Goal: Information Seeking & Learning: Learn about a topic

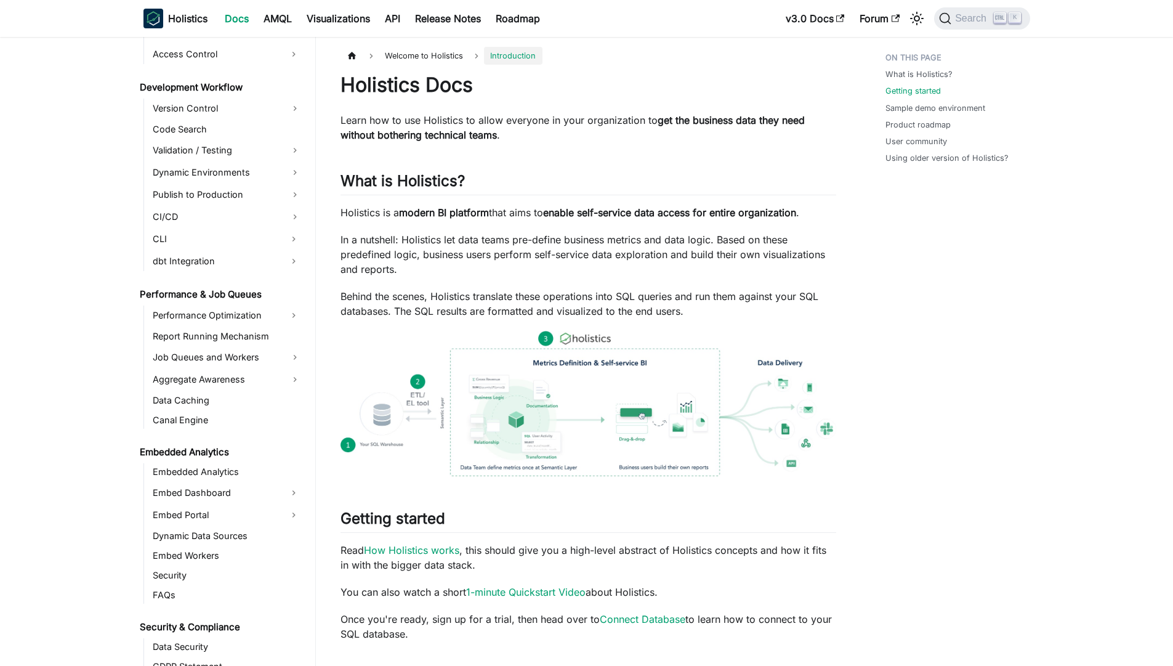
scroll to position [667, 0]
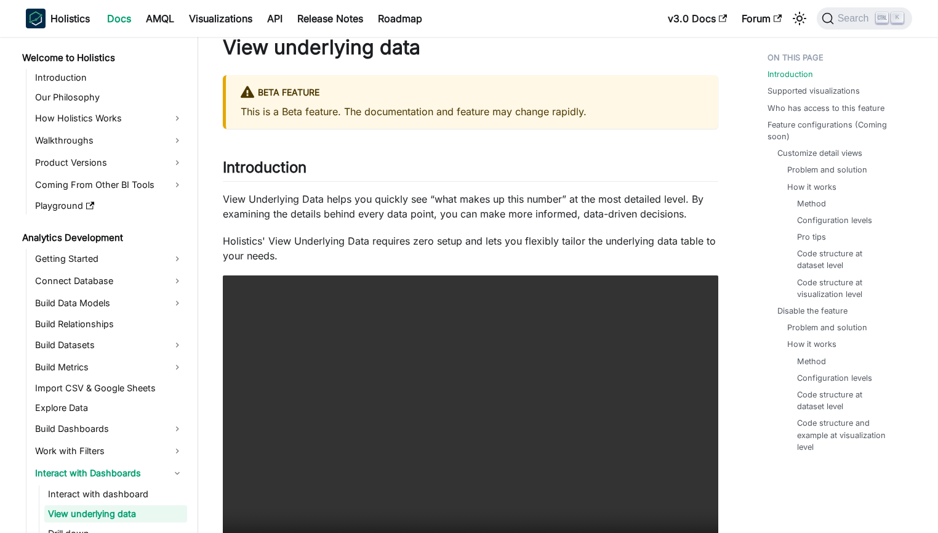
scroll to position [31, 0]
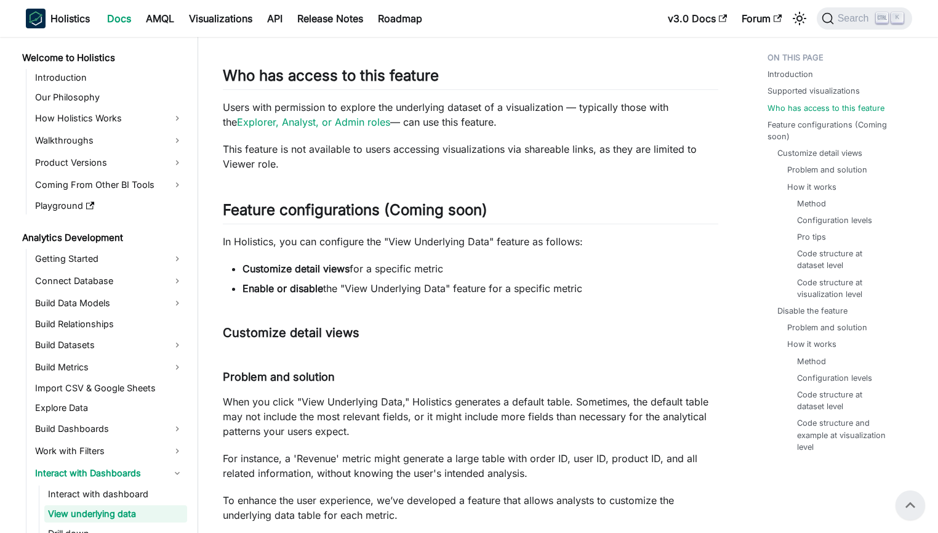
scroll to position [741, 0]
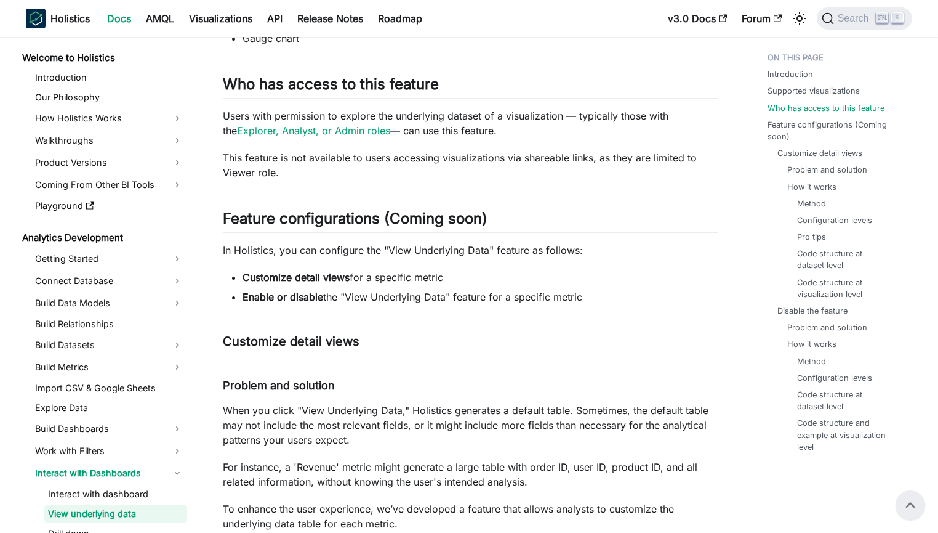
drag, startPoint x: 276, startPoint y: 283, endPoint x: 589, endPoint y: 298, distance: 313.1
click at [589, 298] on ul "Customize detail views for a specific metric Enable or disable the "View Underl…" at bounding box center [471, 287] width 496 height 34
click at [589, 298] on li "Enable or disable the "View Underlying Data" feature for a specific metric" at bounding box center [481, 296] width 476 height 15
click at [685, 284] on ul "Customize detail views for a specific metric Enable or disable the "View Underl…" at bounding box center [471, 287] width 496 height 34
click at [701, 250] on p "In Holistics, you can configure the "View Underlying Data" feature as follows:" at bounding box center [471, 250] width 496 height 15
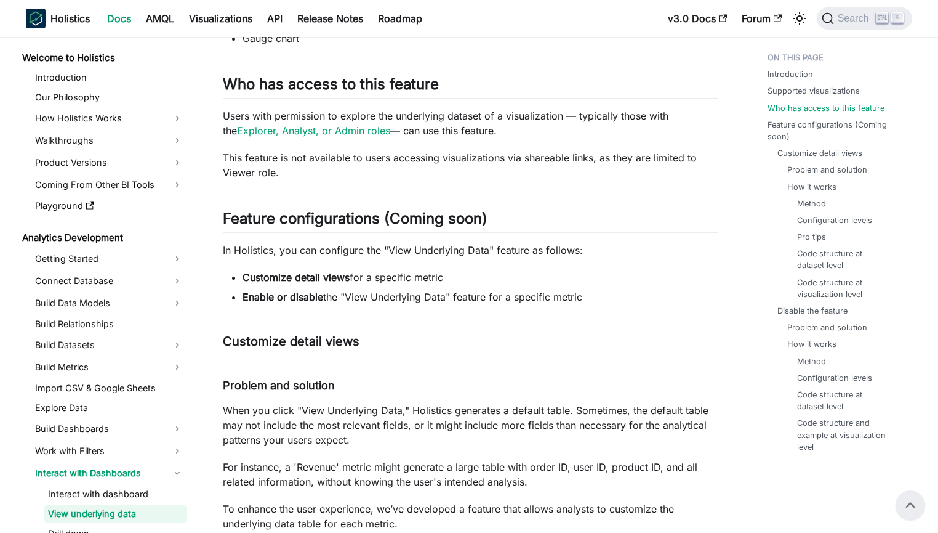
click at [685, 249] on p "In Holistics, you can configure the "View Underlying Data" feature as follows:" at bounding box center [471, 250] width 496 height 15
click at [717, 215] on h2 "Feature configurations (Coming soon) ​" at bounding box center [471, 220] width 496 height 23
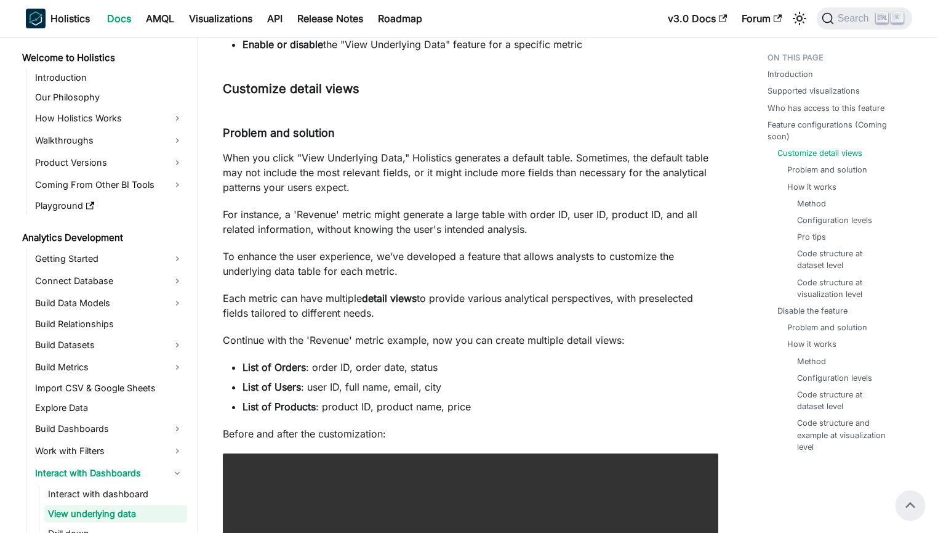
scroll to position [986, 0]
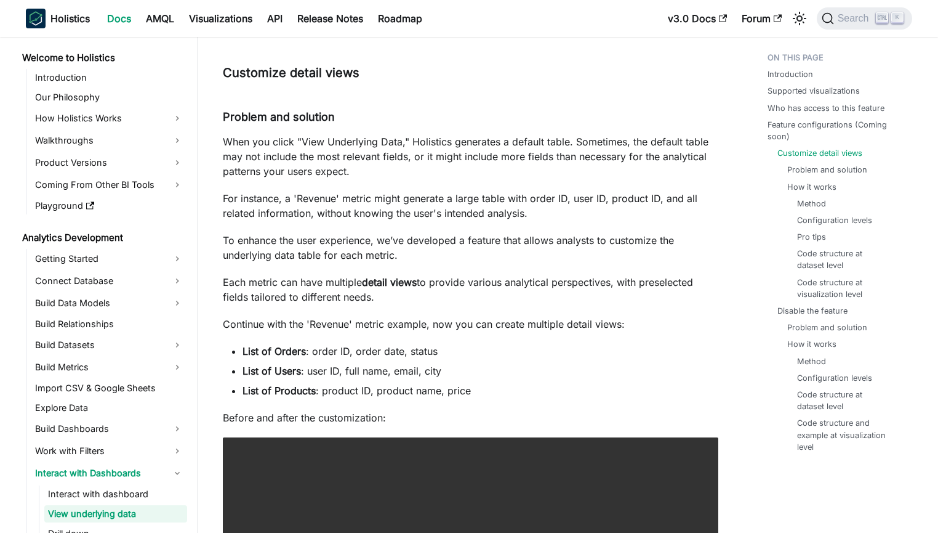
click at [718, 165] on p "When you click "View Underlying Data," Holistics generates a default table. Som…" at bounding box center [471, 156] width 496 height 44
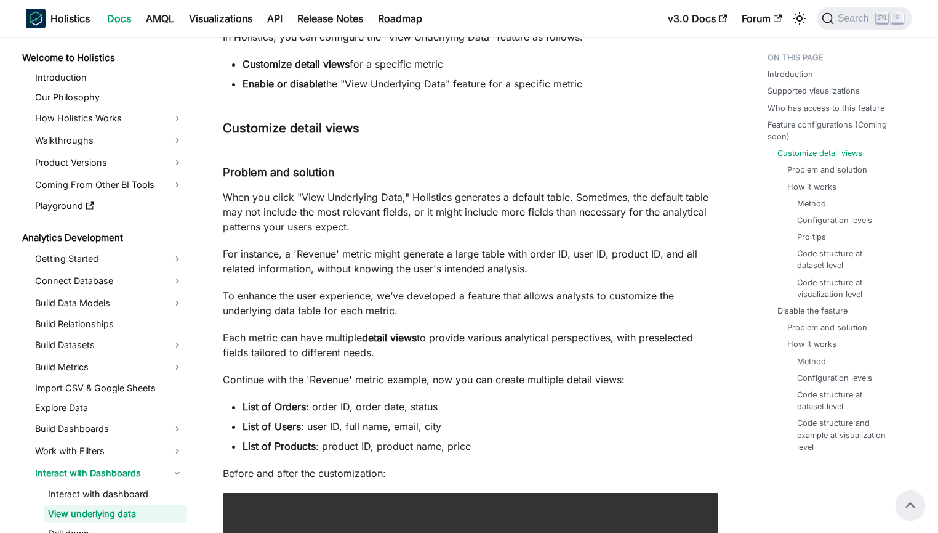
scroll to position [948, 0]
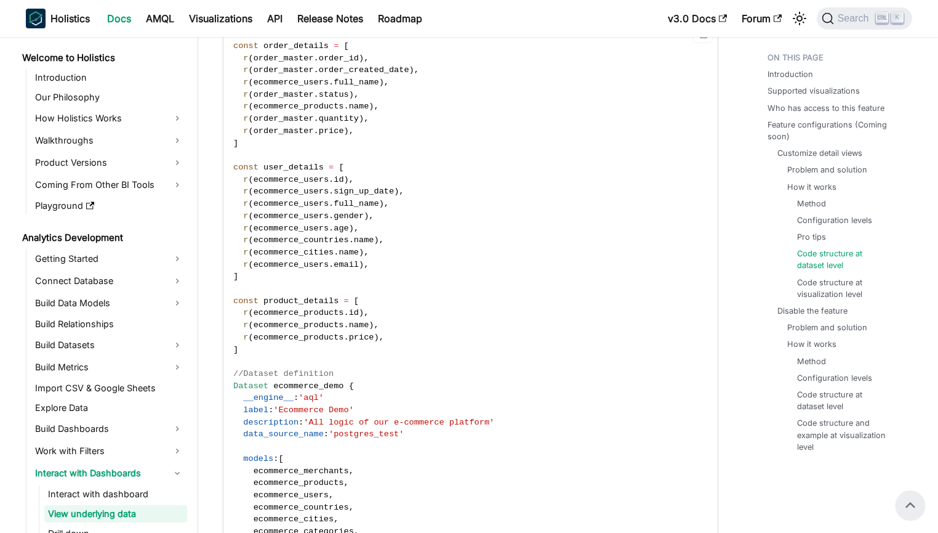
scroll to position [1487, 0]
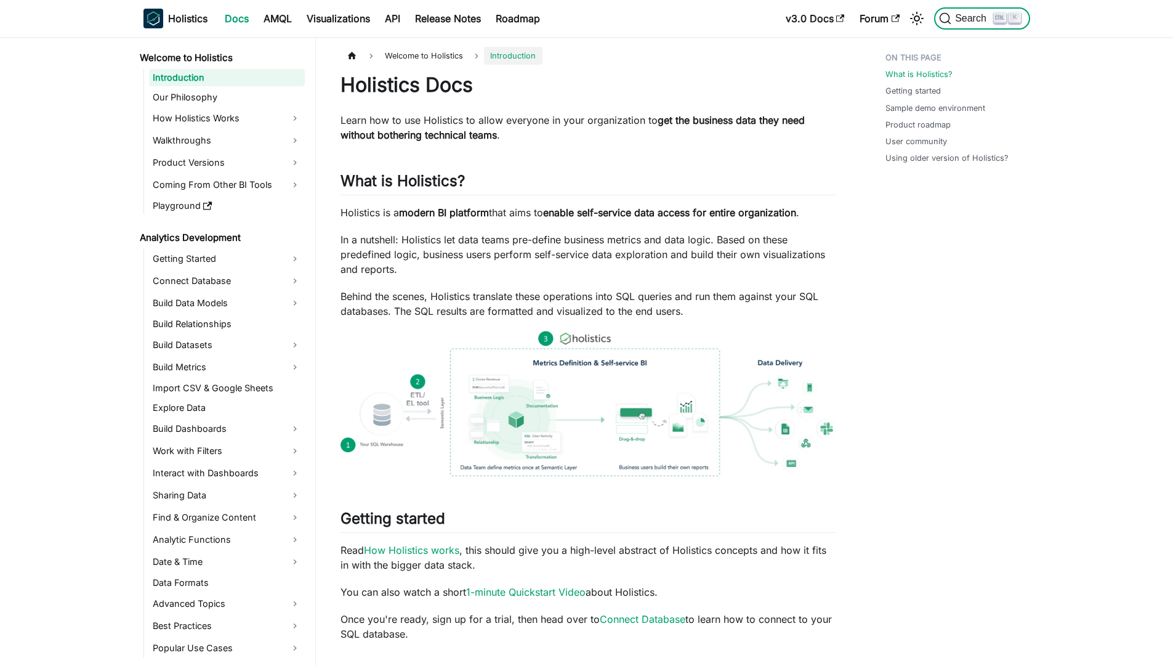
click at [973, 24] on span "Search" at bounding box center [966, 18] width 55 height 12
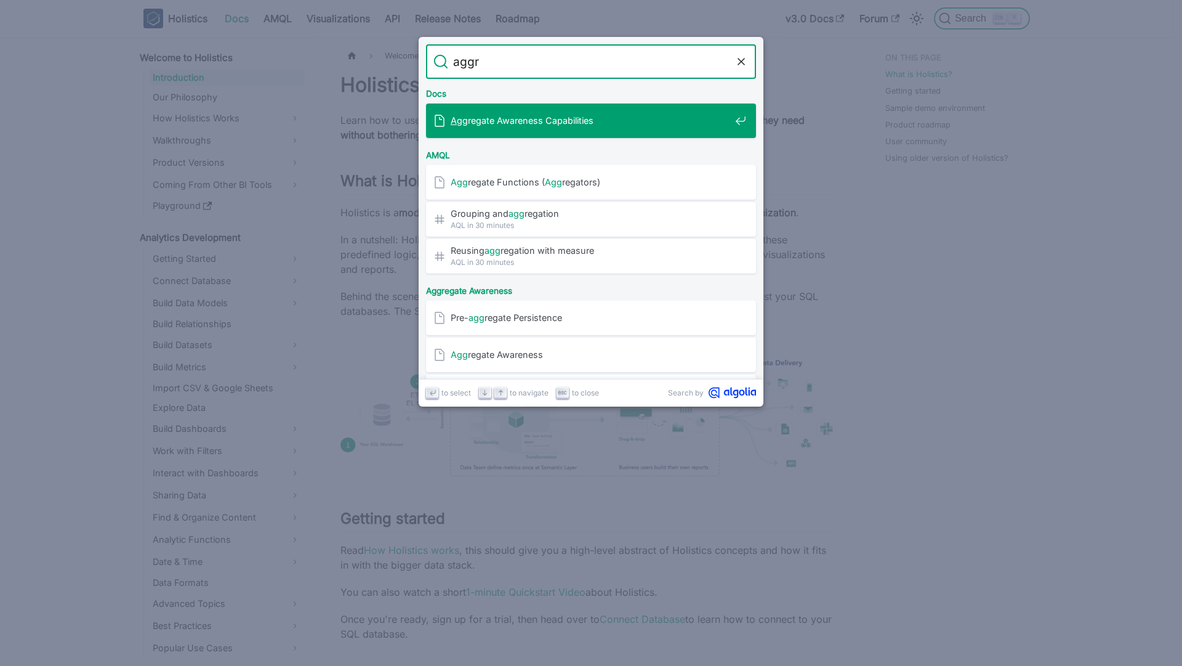
type input "aggre"
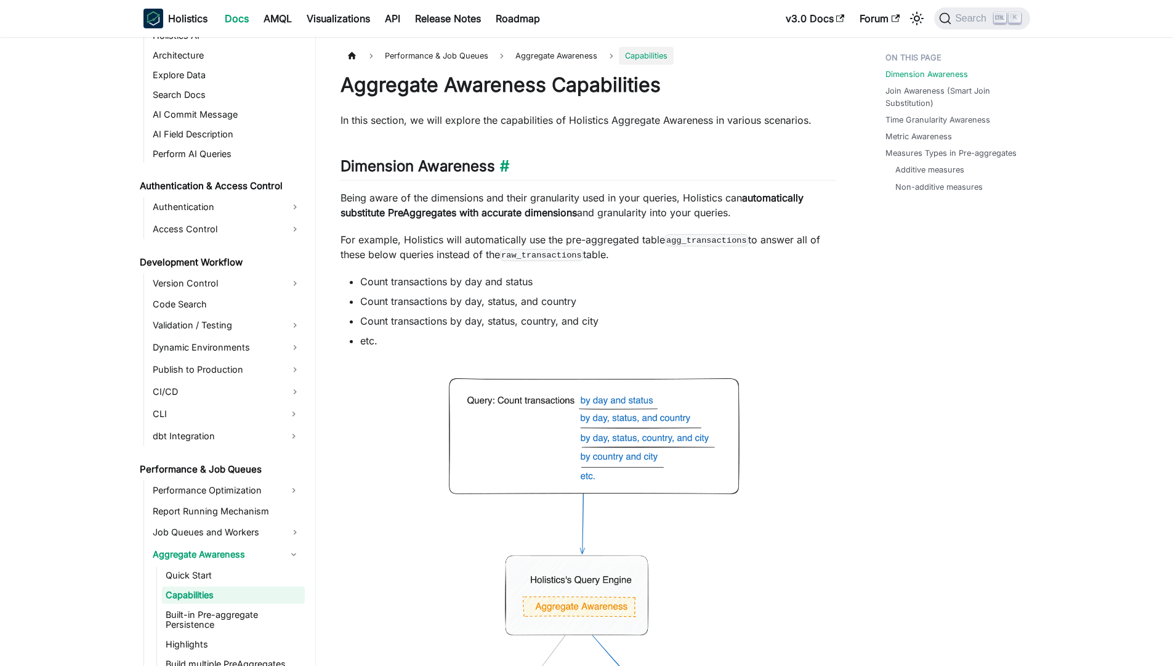
scroll to position [689, 0]
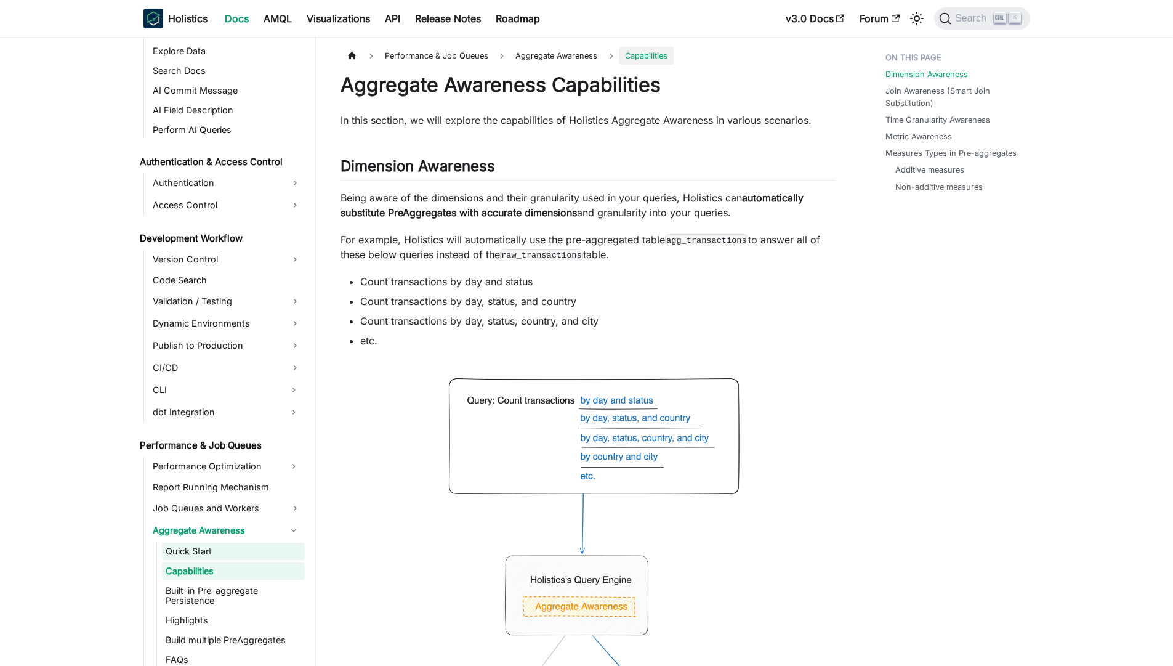
click at [203, 549] on link "Quick Start" at bounding box center [233, 550] width 143 height 17
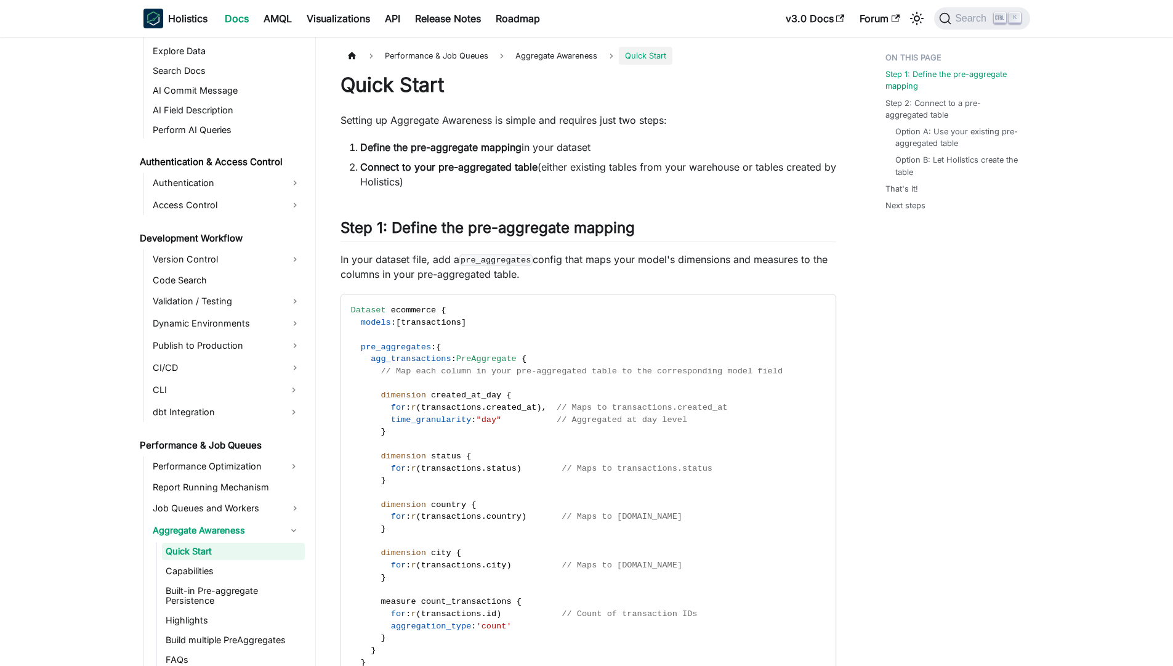
scroll to position [709, 0]
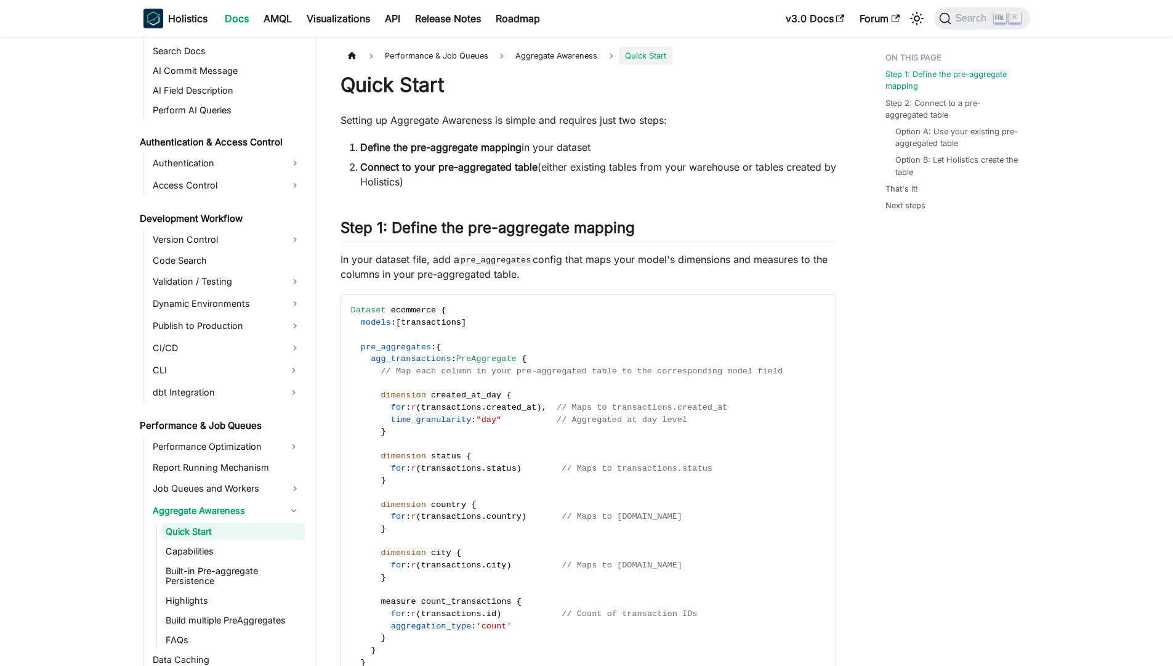
click at [922, 220] on ul "Step 1: Define the pre-aggregate mapping Step 2: Connect to a pre-aggregated ta…" at bounding box center [951, 134] width 152 height 174
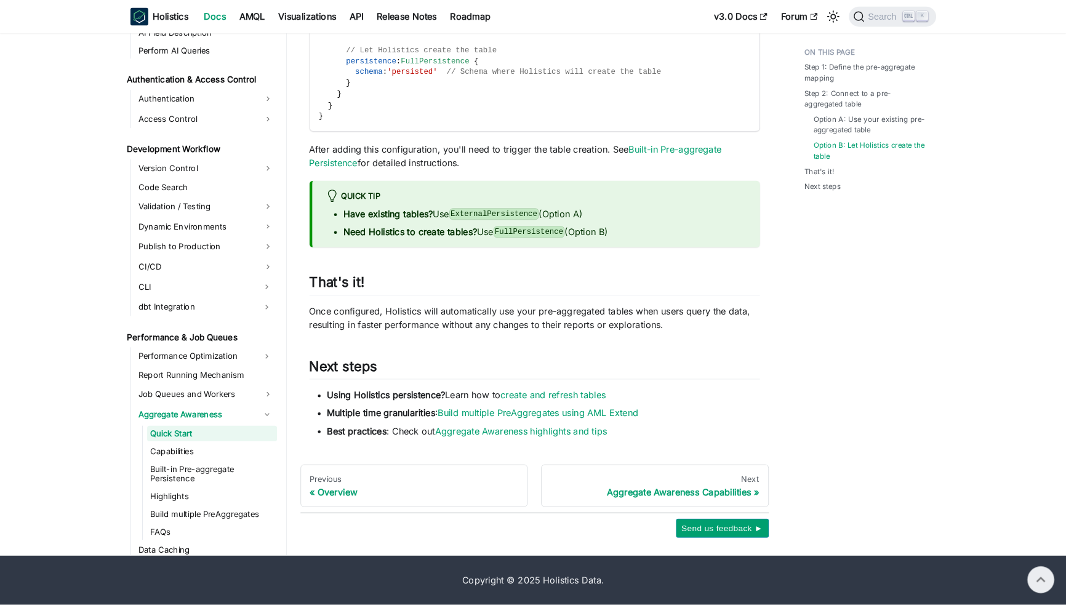
scroll to position [0, 0]
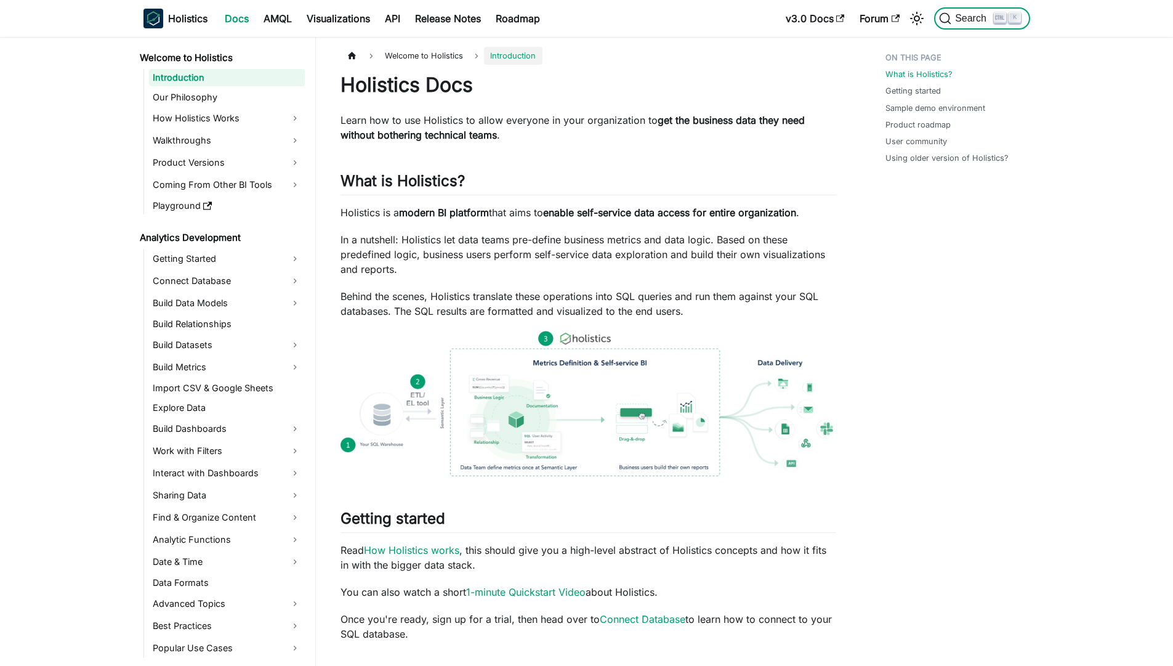
click at [967, 23] on span "Search" at bounding box center [972, 18] width 42 height 11
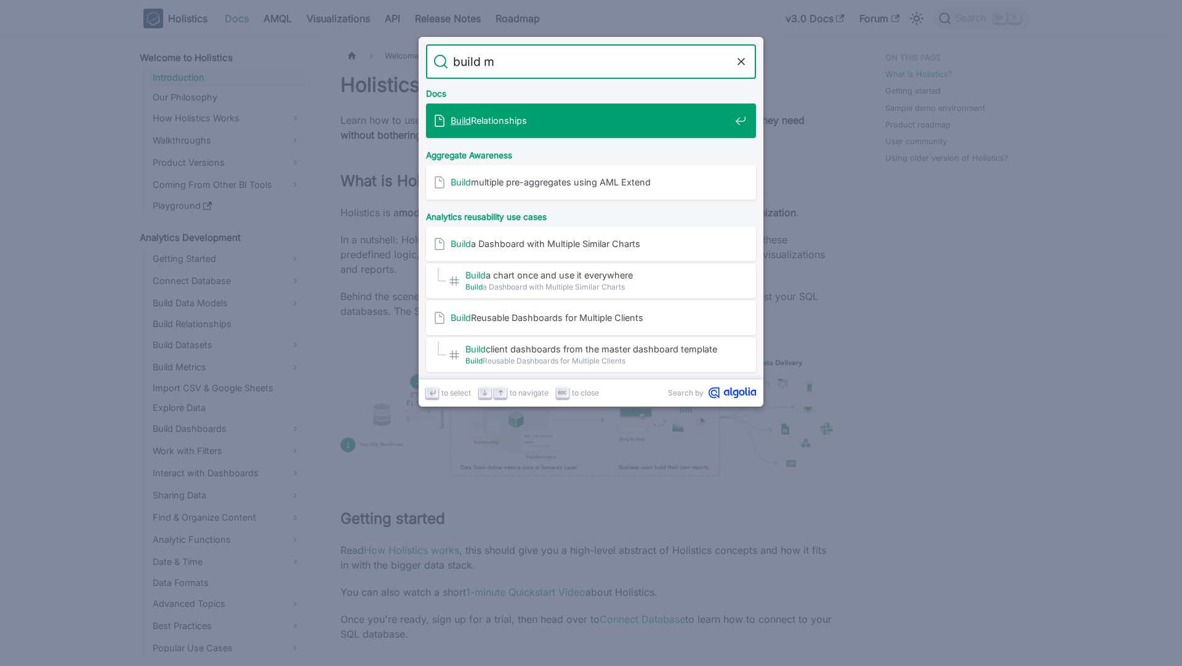
type input "build mu"
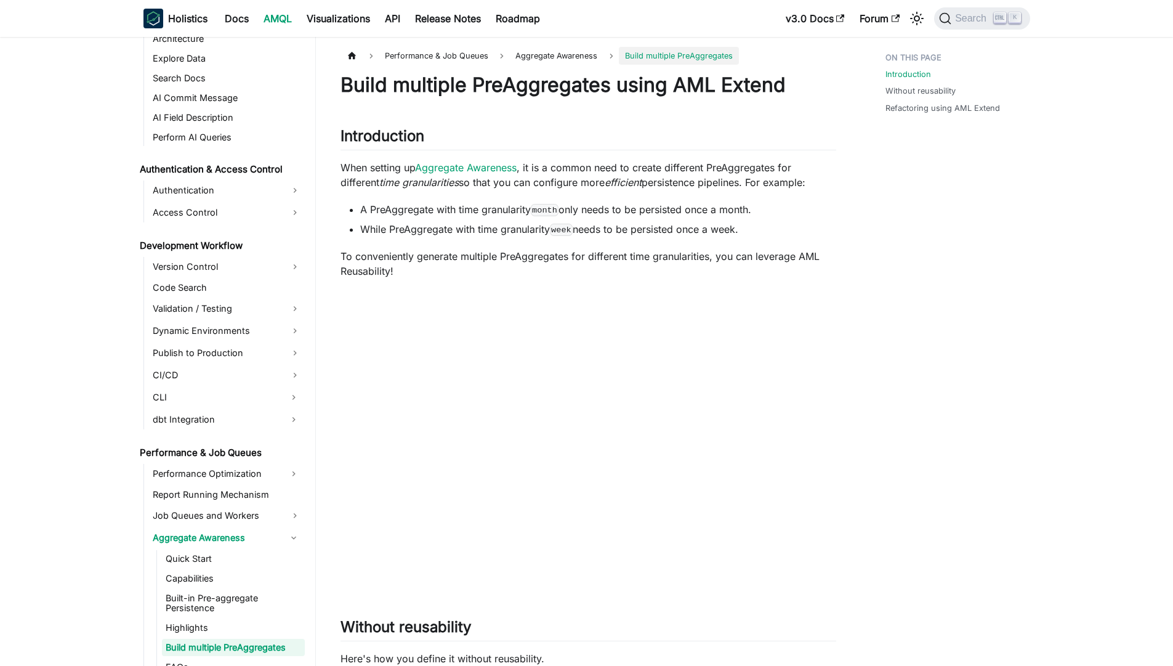
scroll to position [689, 0]
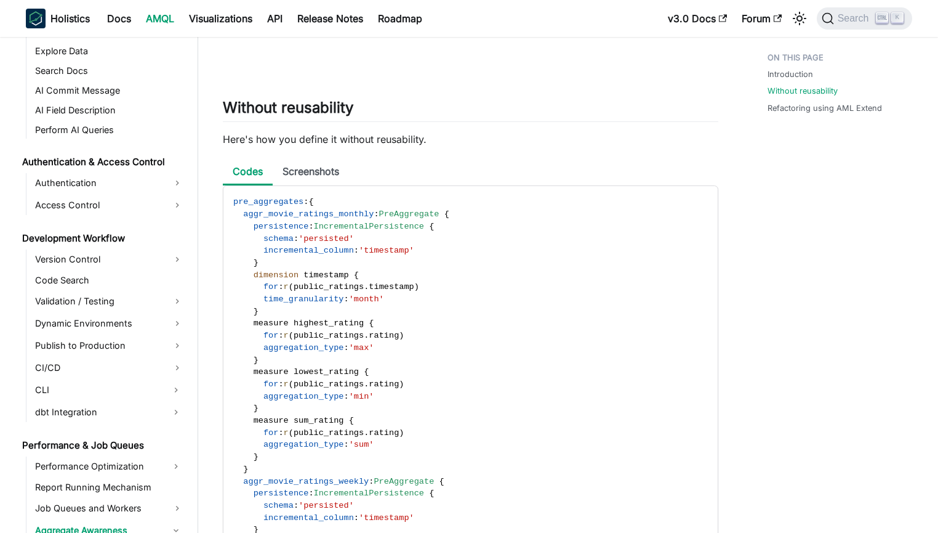
scroll to position [0, 0]
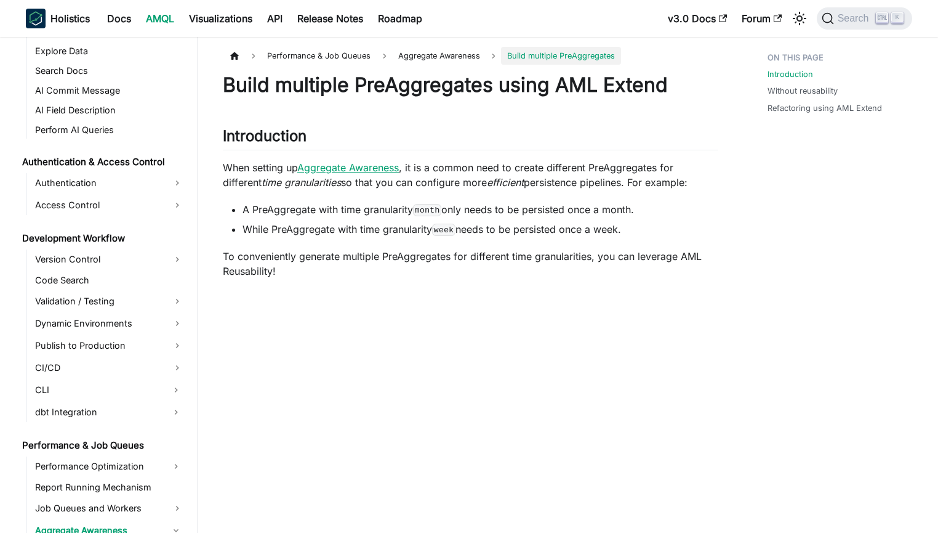
click at [330, 172] on link "Aggregate Awareness" at bounding box center [348, 167] width 102 height 12
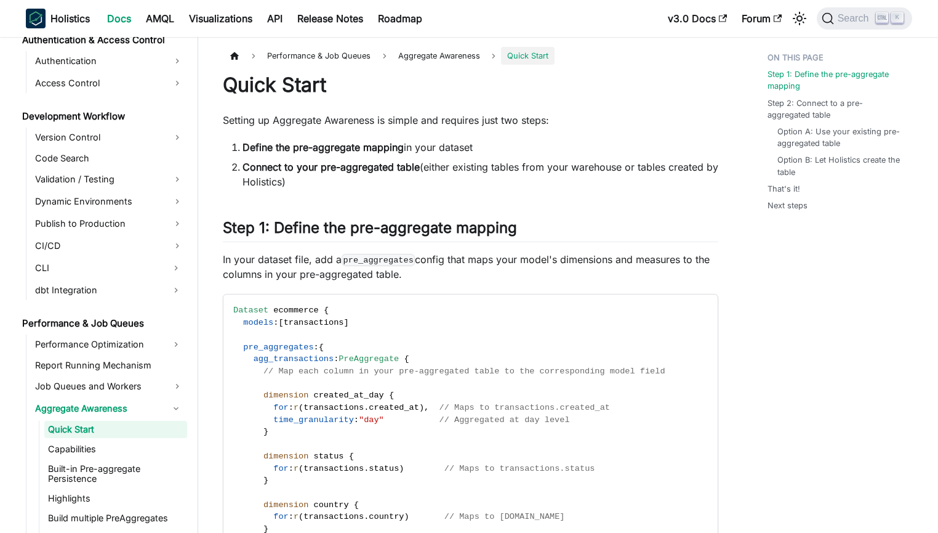
scroll to position [815, 0]
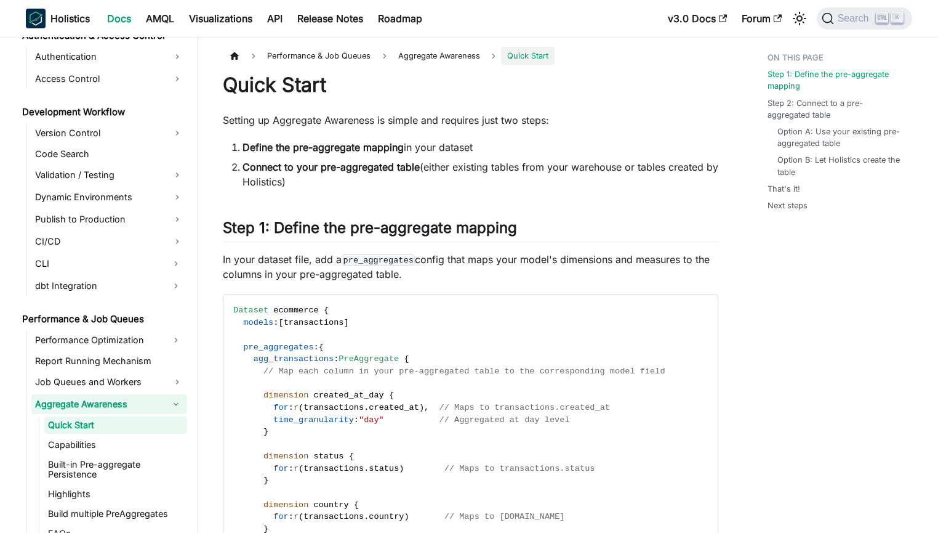
click at [94, 400] on link "Aggregate Awareness" at bounding box center [98, 404] width 134 height 20
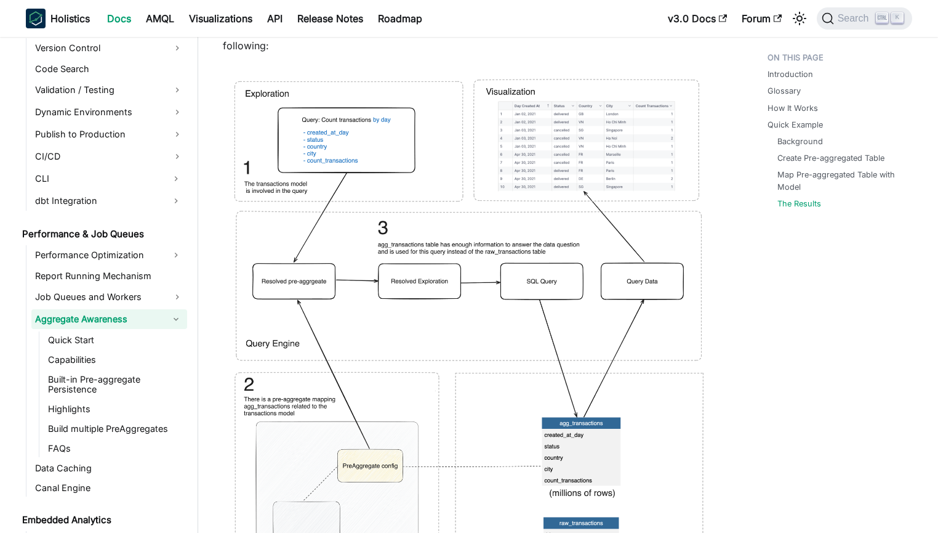
scroll to position [911, 0]
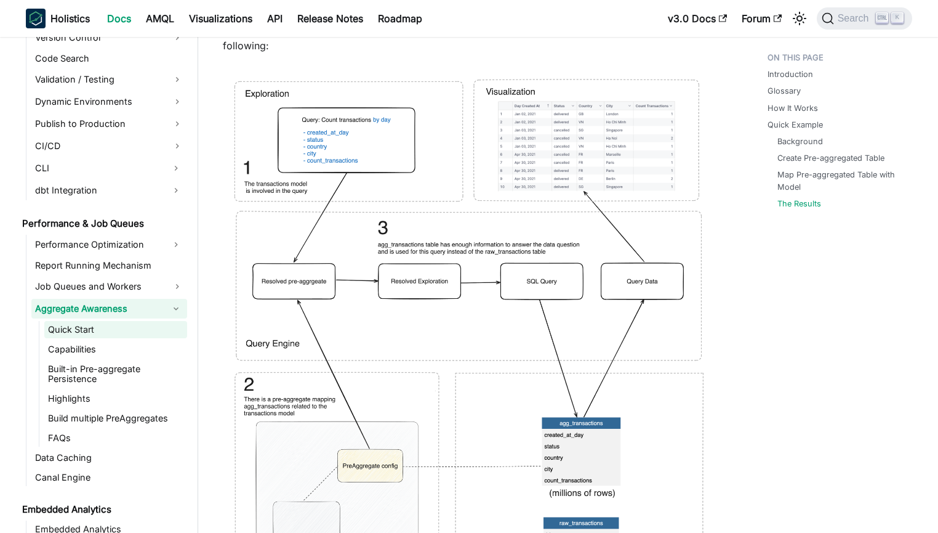
click at [69, 337] on link "Quick Start" at bounding box center [115, 329] width 143 height 17
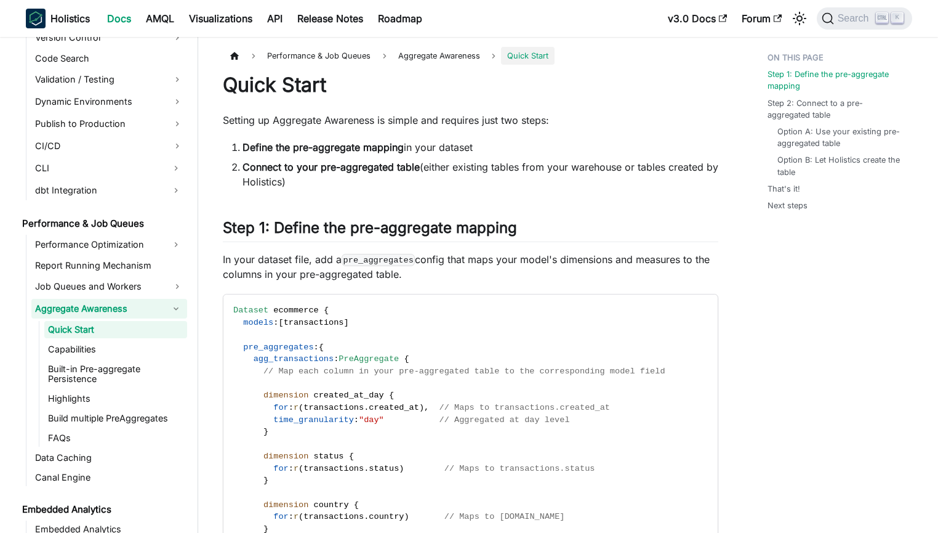
click at [107, 311] on link "Aggregate Awareness" at bounding box center [98, 309] width 134 height 20
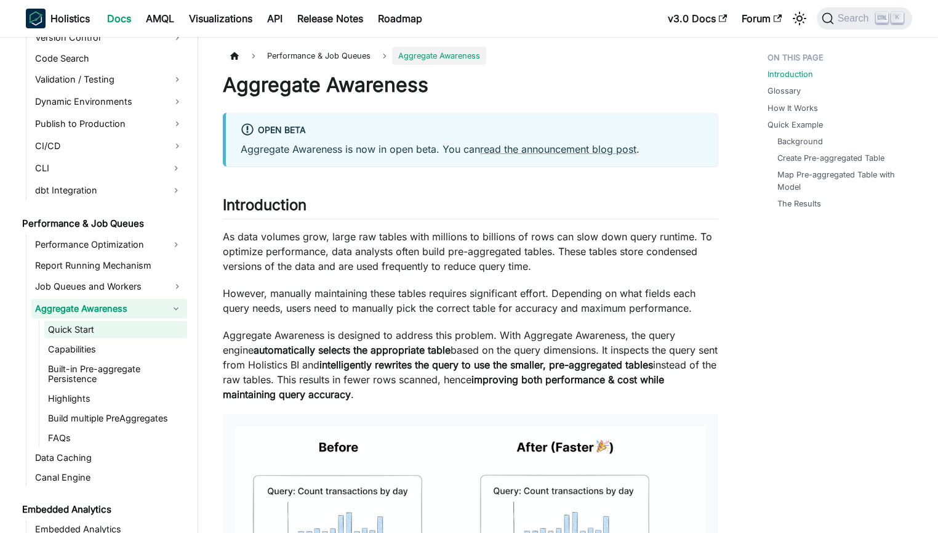
click at [80, 329] on link "Quick Start" at bounding box center [115, 329] width 143 height 17
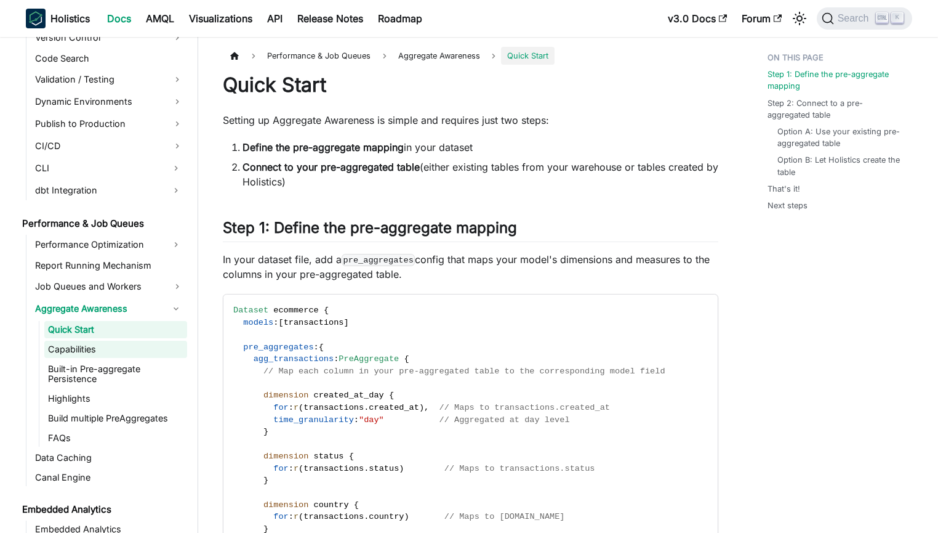
click at [131, 347] on link "Capabilities" at bounding box center [115, 348] width 143 height 17
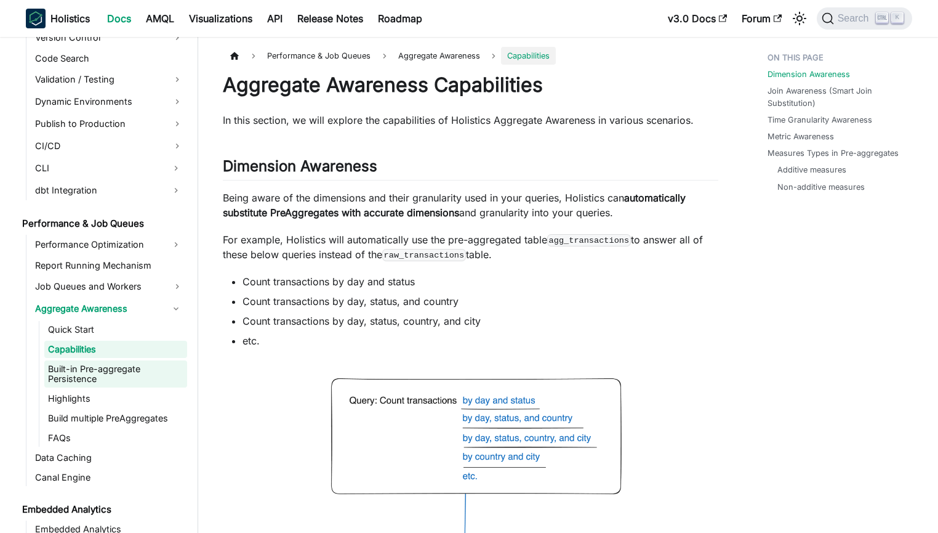
click at [107, 371] on link "Built-in Pre-aggregate Persistence" at bounding box center [115, 373] width 143 height 27
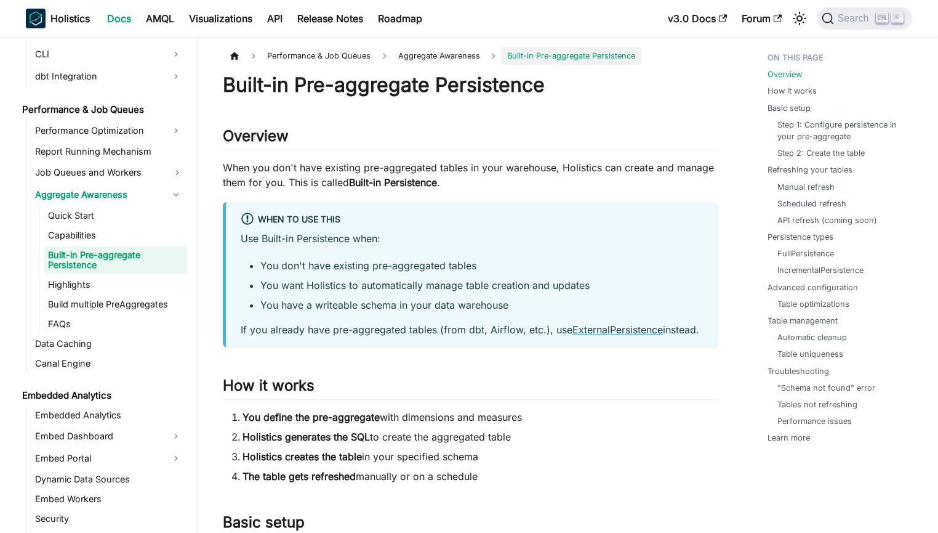
scroll to position [1029, 0]
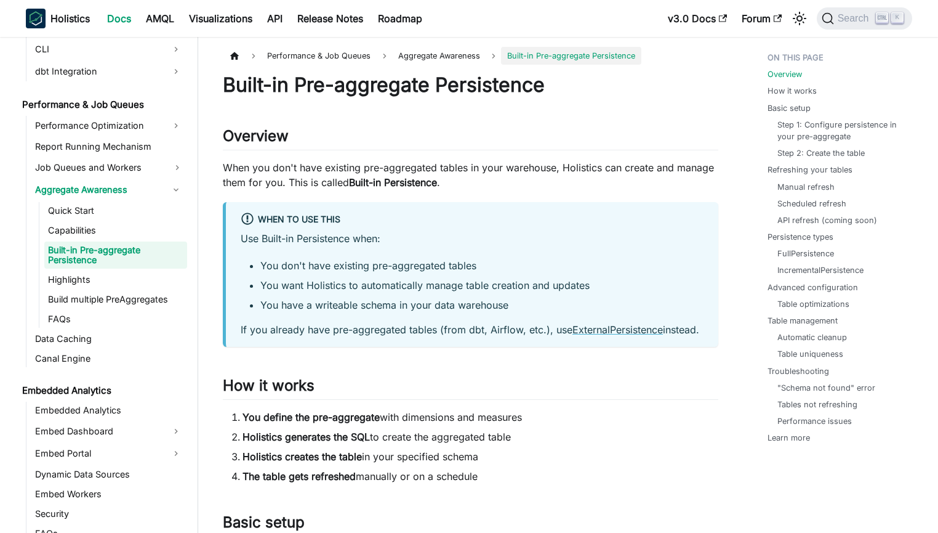
click at [545, 232] on p "Use Built-in Persistence when:" at bounding box center [472, 238] width 463 height 15
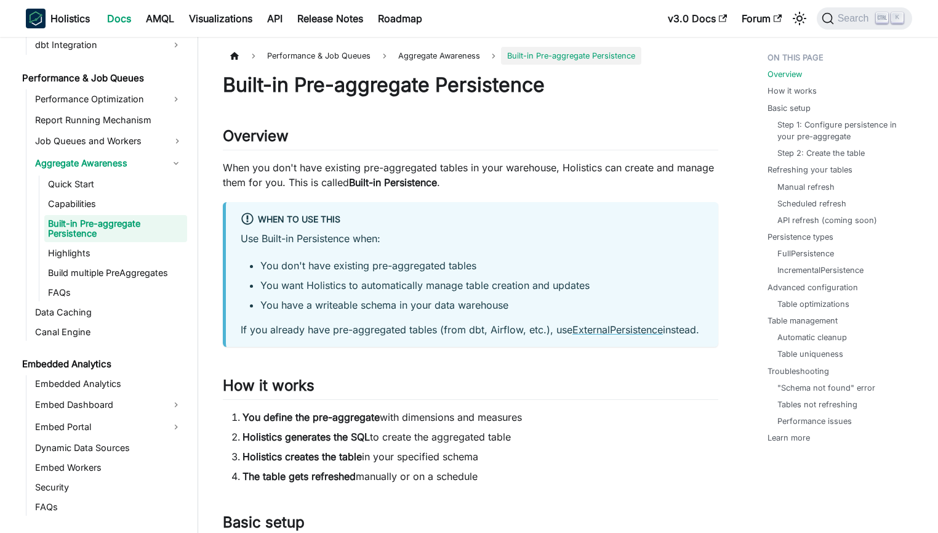
scroll to position [1035, 0]
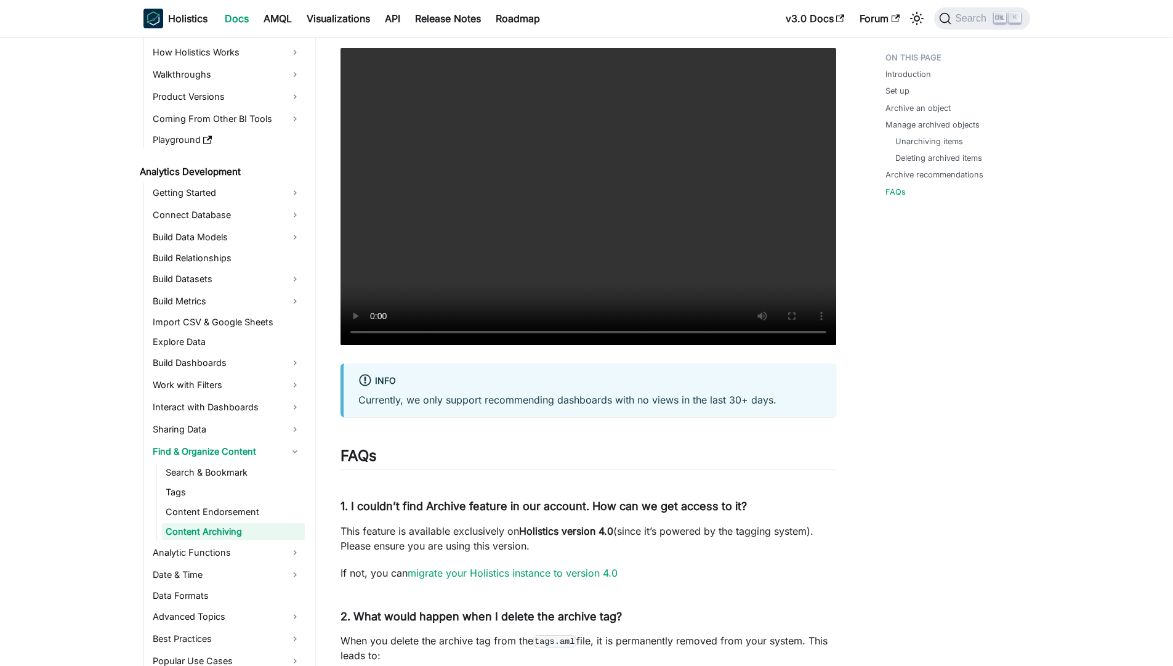
scroll to position [2839, 0]
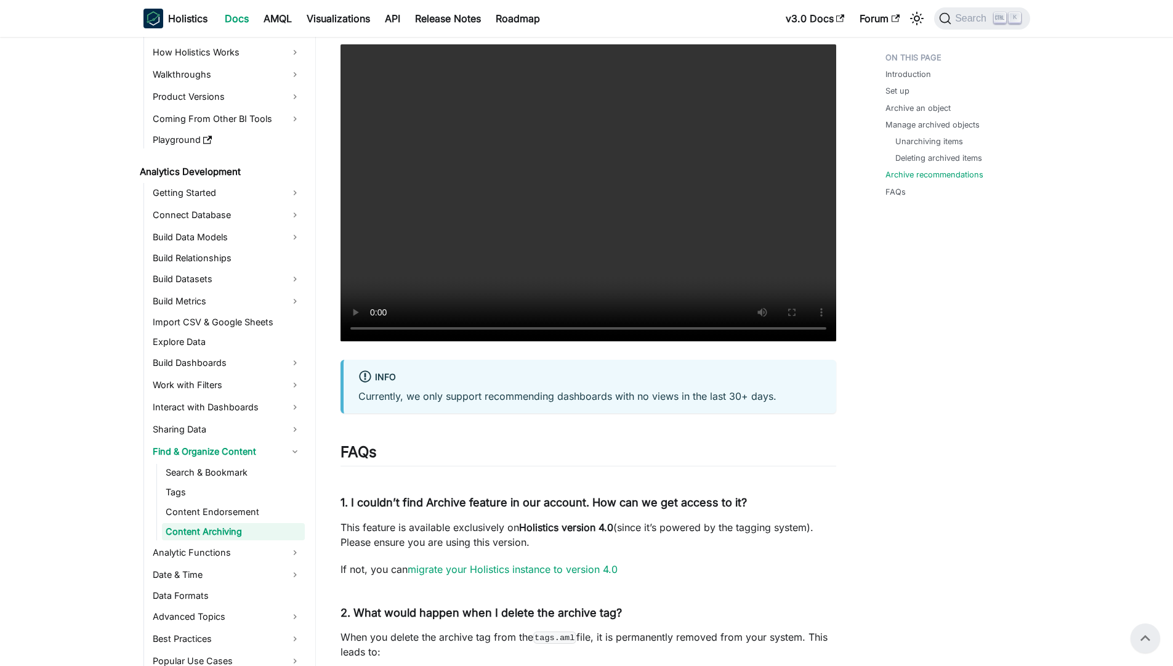
scroll to position [2319, 0]
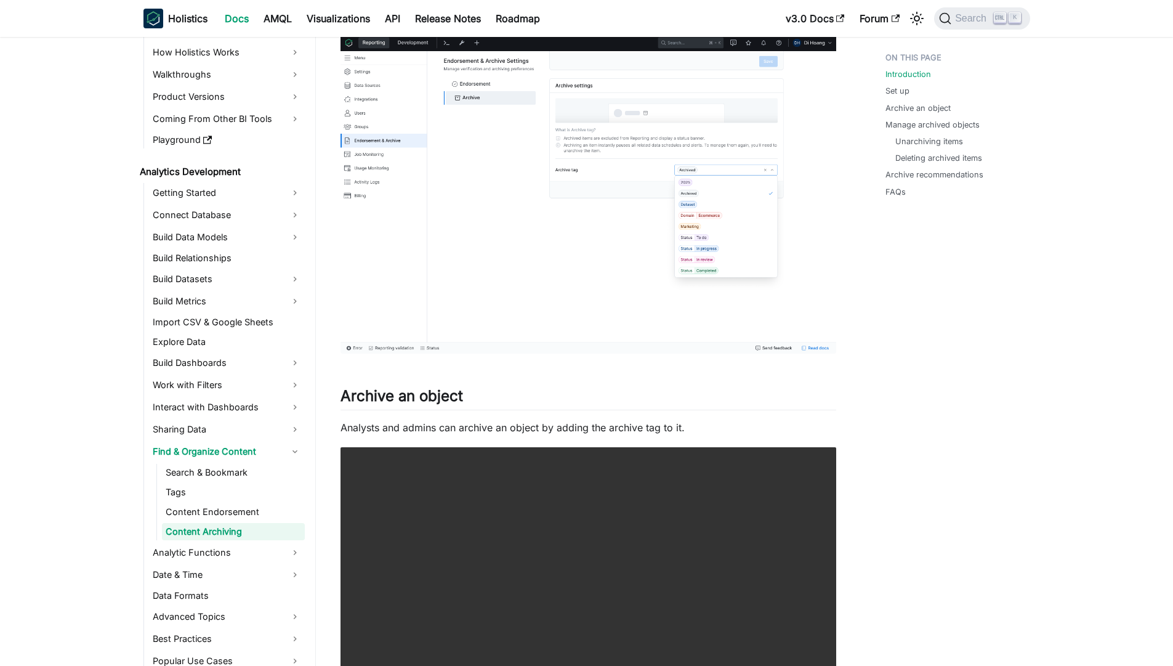
scroll to position [0, 0]
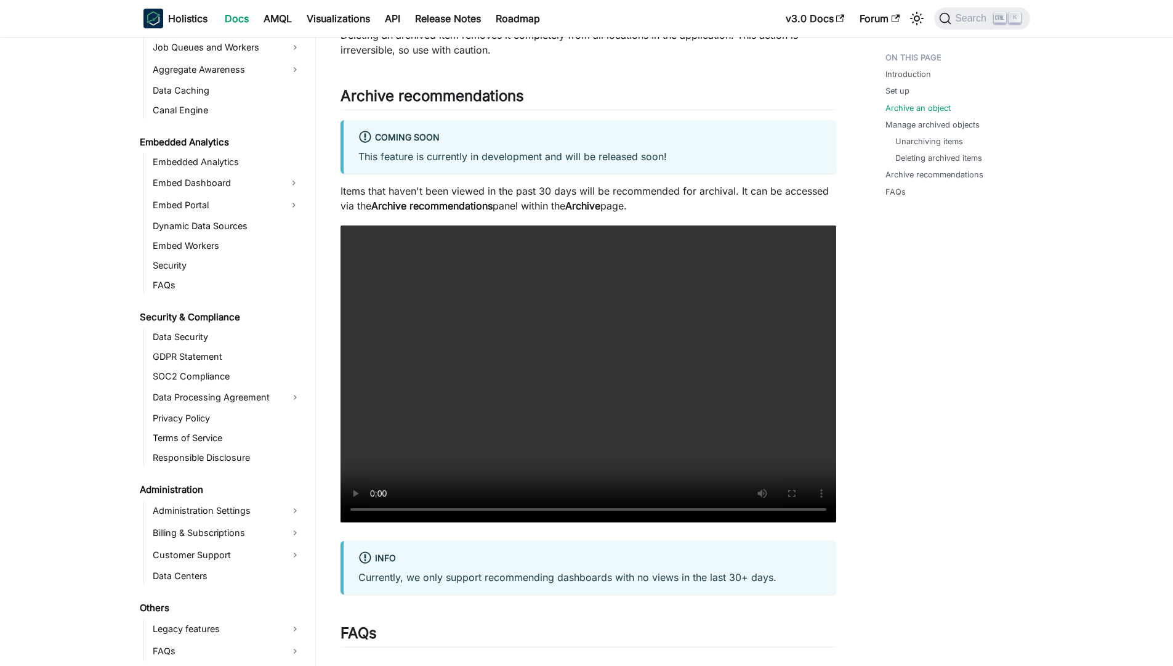
scroll to position [2361, 0]
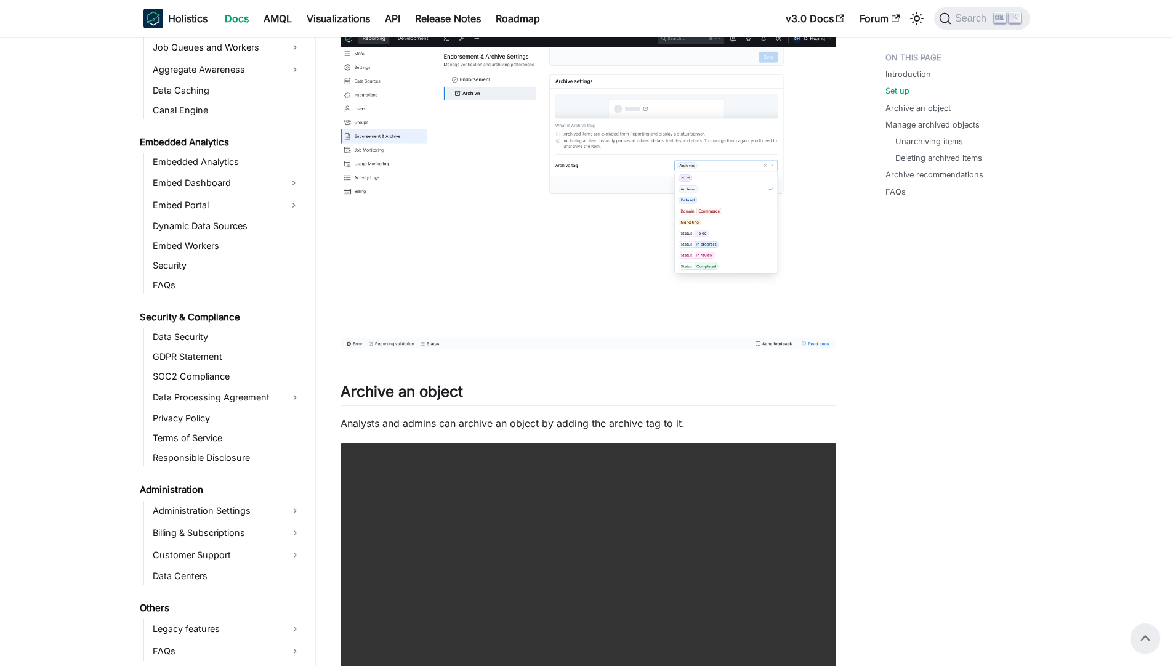
scroll to position [0, 0]
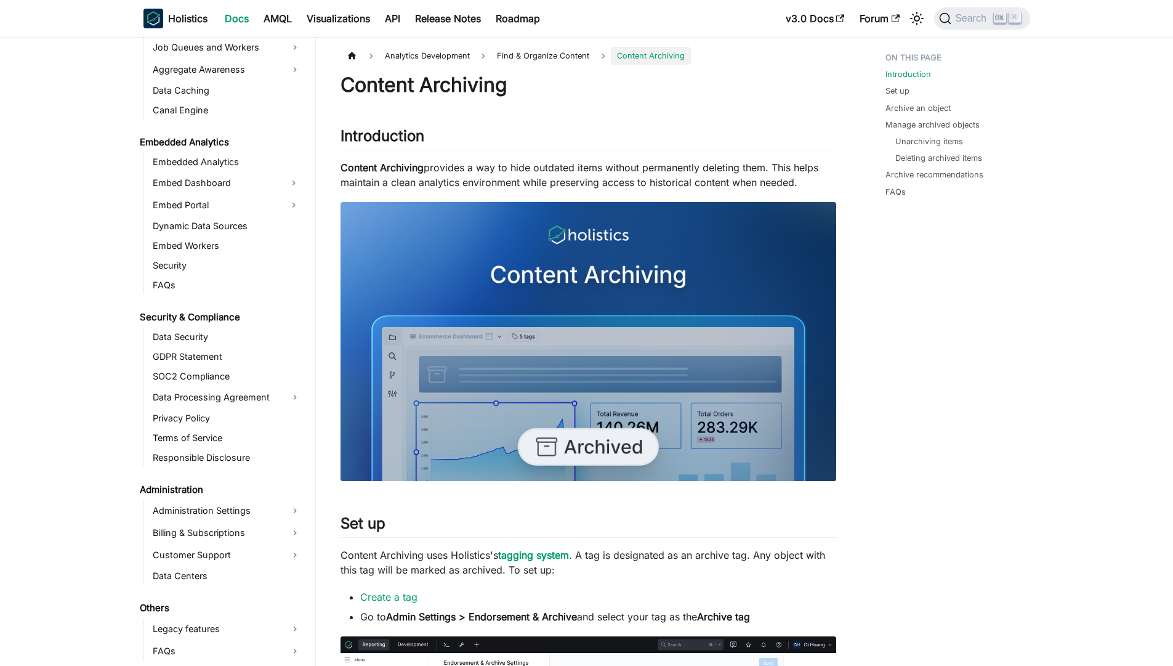
click at [540, 180] on p "Content Archiving provides a way to hide outdated items without permanently del…" at bounding box center [588, 175] width 496 height 30
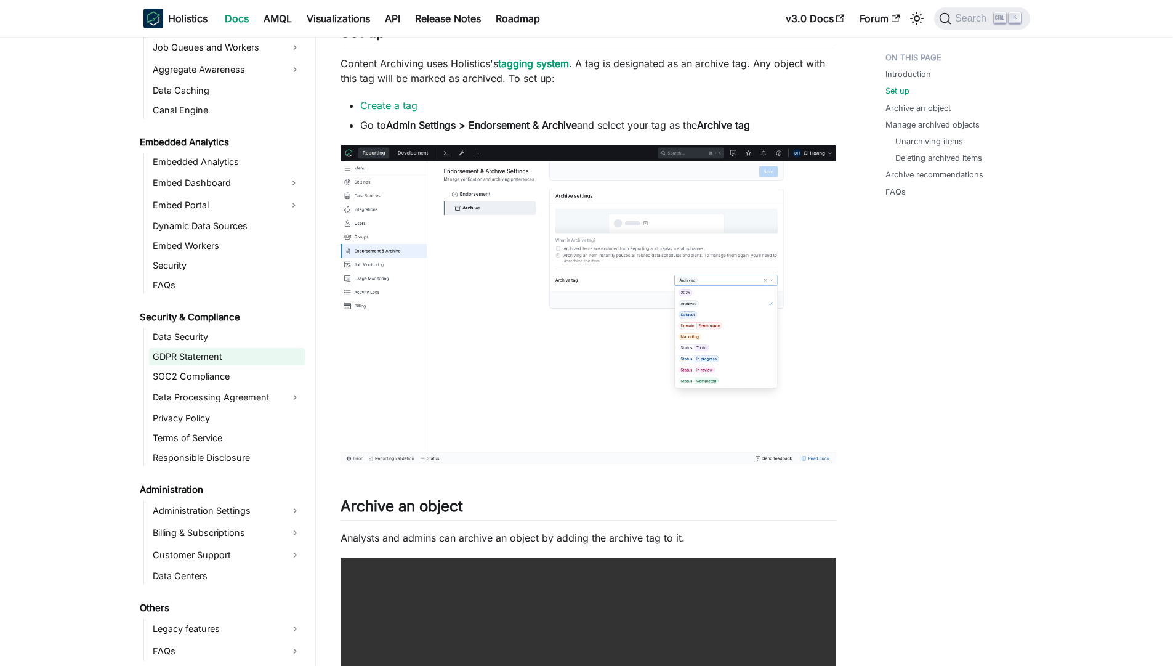
scroll to position [497, 0]
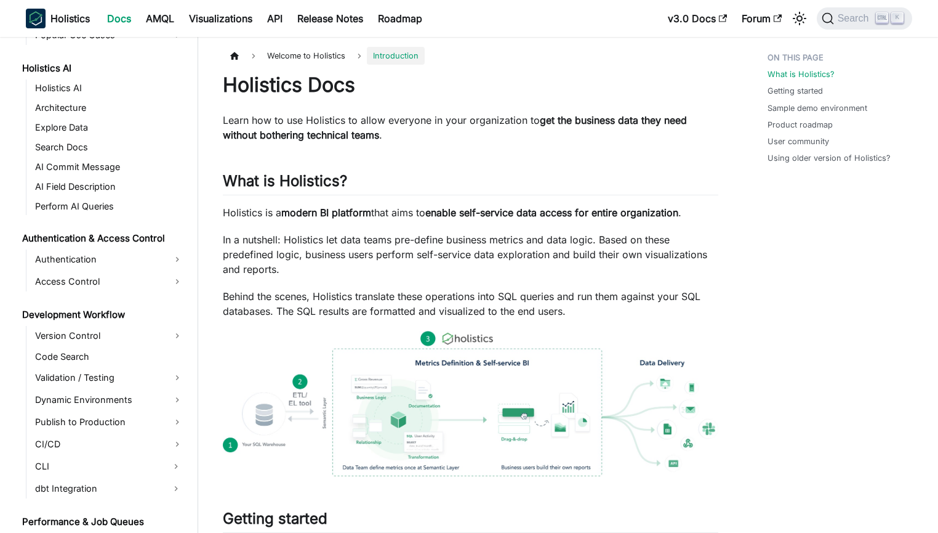
scroll to position [909, 0]
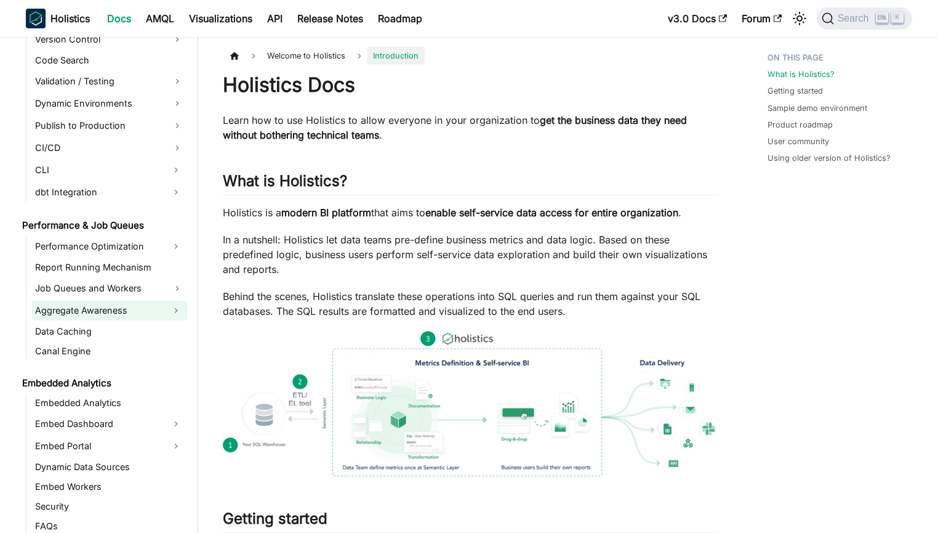
click at [90, 310] on link "Aggregate Awareness" at bounding box center [98, 310] width 134 height 20
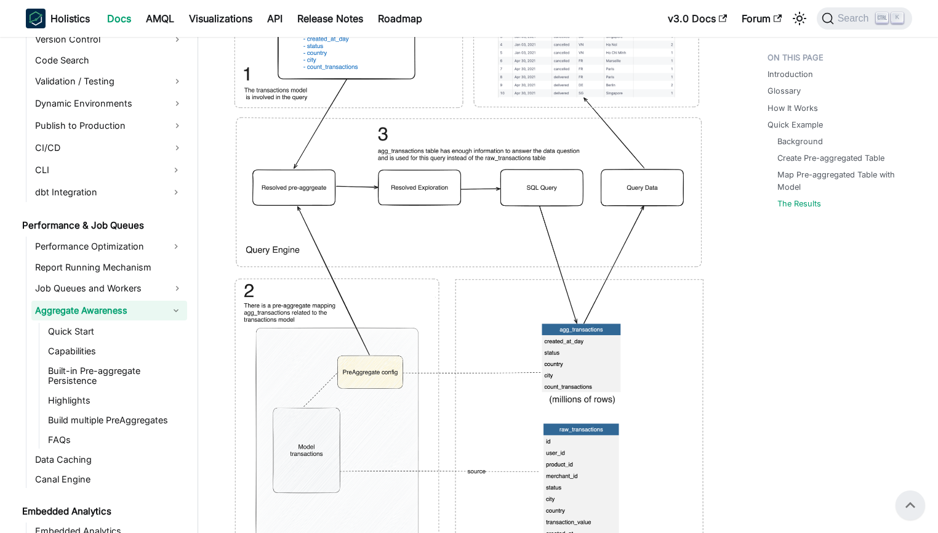
scroll to position [5633, 0]
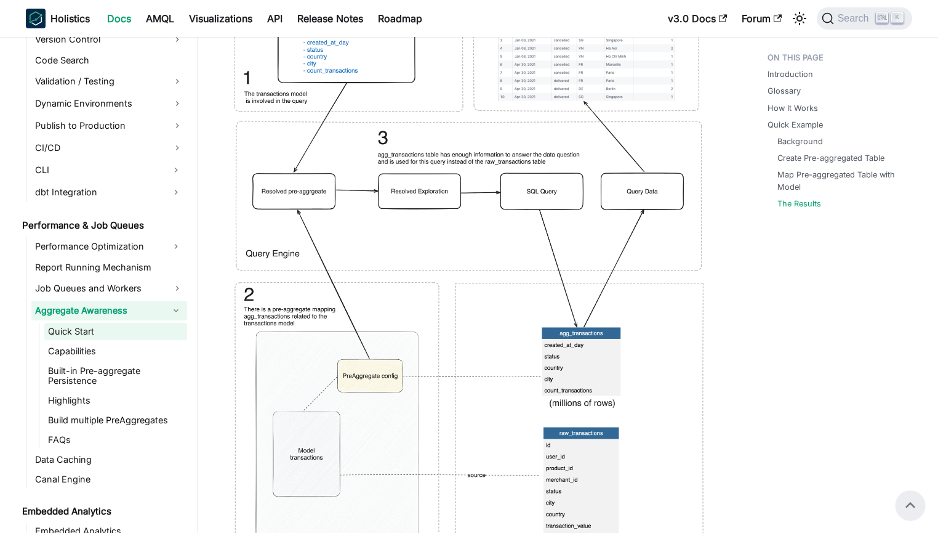
click at [107, 337] on link "Quick Start" at bounding box center [115, 331] width 143 height 17
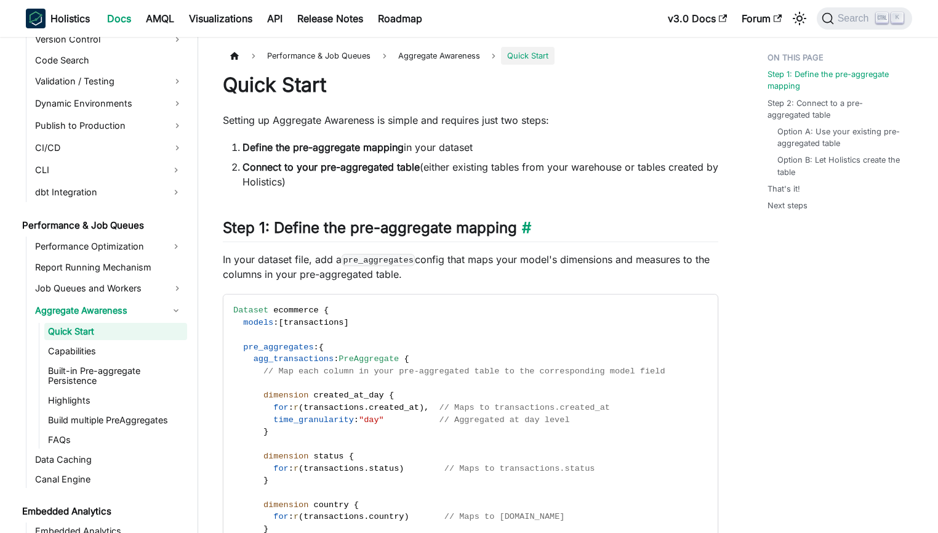
click at [384, 219] on h2 "Step 1: Define the pre-aggregate mapping ​" at bounding box center [471, 230] width 496 height 23
click at [94, 308] on link "Aggregate Awareness" at bounding box center [98, 310] width 134 height 20
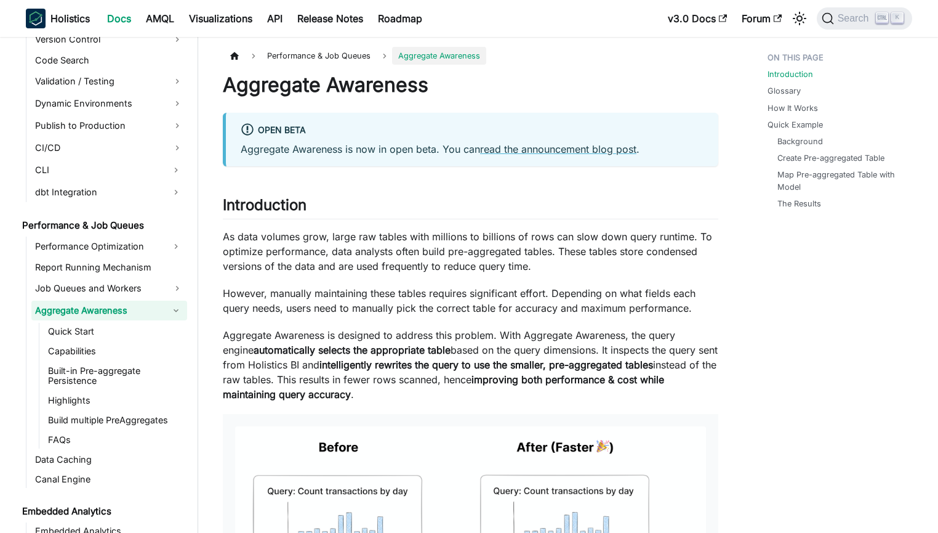
click at [234, 313] on p "However, manually maintaining these tables requires significant effort. Dependi…" at bounding box center [471, 301] width 496 height 30
click at [122, 328] on link "Quick Start" at bounding box center [115, 331] width 143 height 17
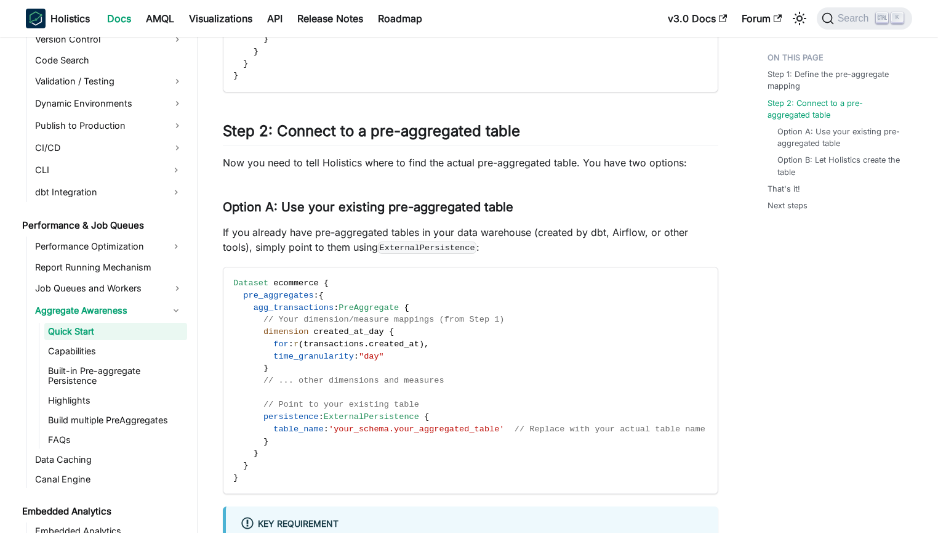
scroll to position [611, 0]
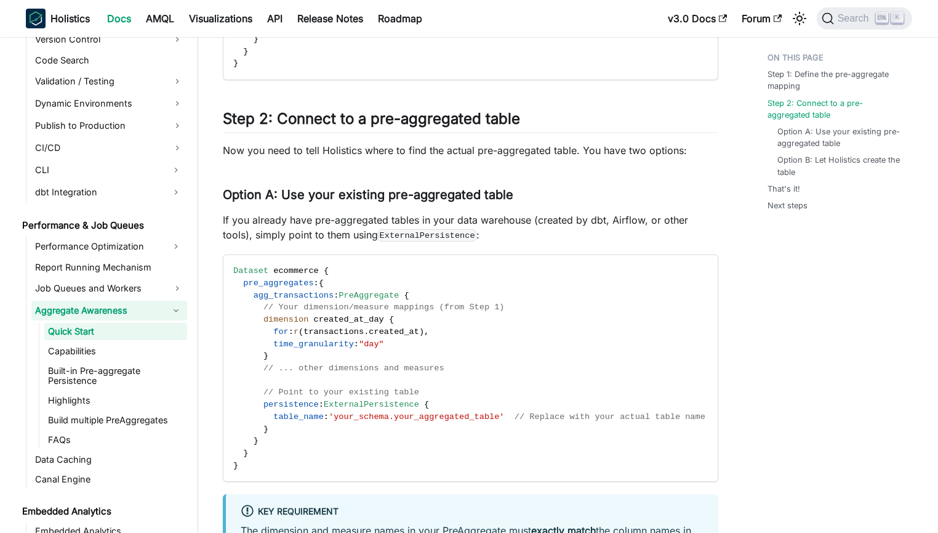
click at [105, 310] on link "Aggregate Awareness" at bounding box center [98, 310] width 134 height 20
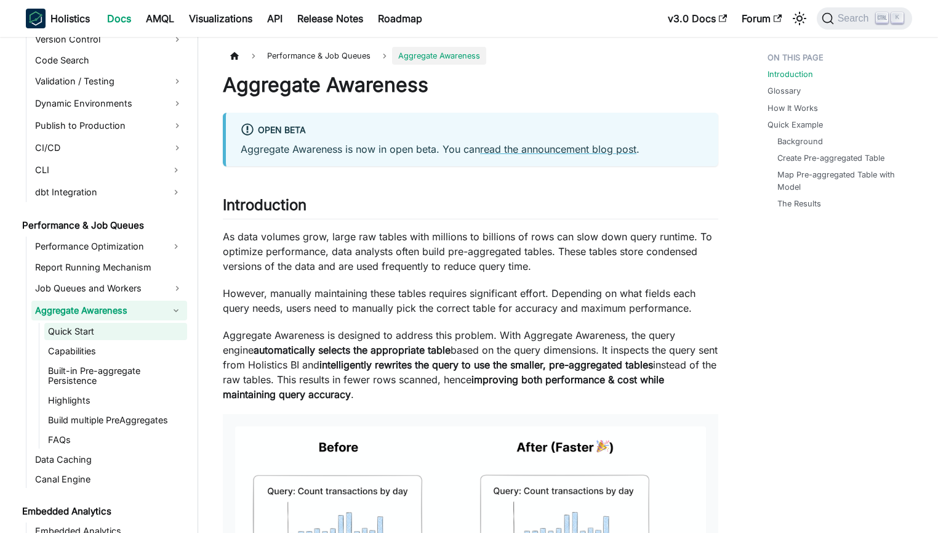
click at [145, 328] on link "Quick Start" at bounding box center [115, 331] width 143 height 17
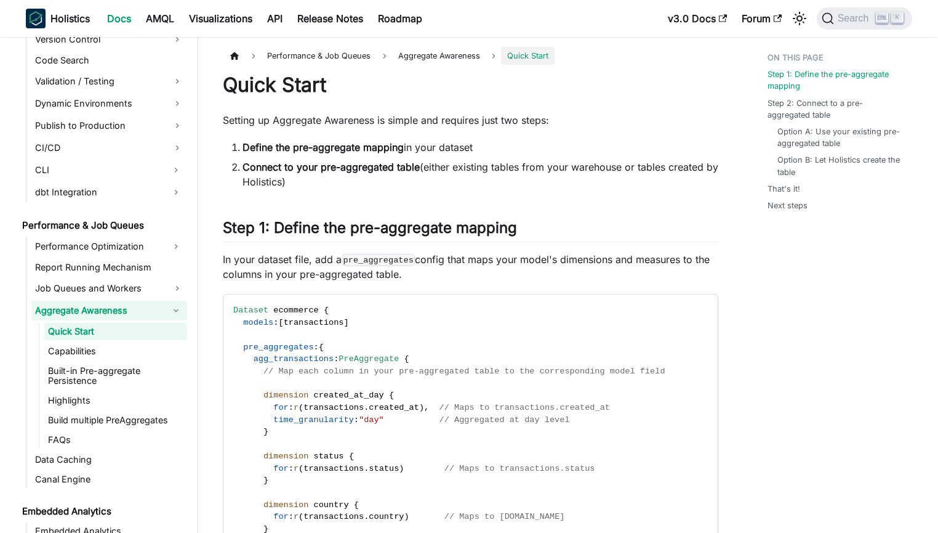
click at [118, 305] on link "Aggregate Awareness" at bounding box center [98, 310] width 134 height 20
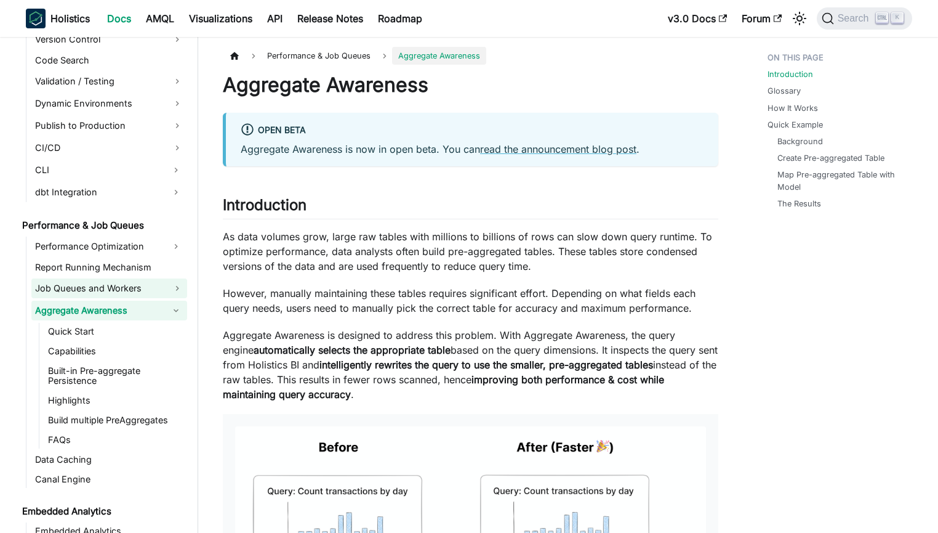
click at [108, 288] on link "Job Queues and Workers" at bounding box center [109, 288] width 156 height 20
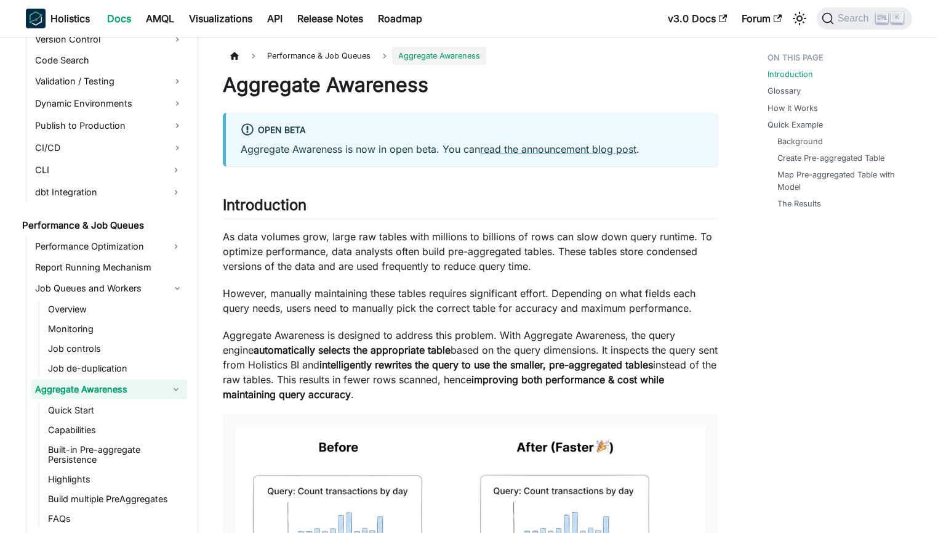
click at [108, 384] on link "Aggregate Awareness" at bounding box center [98, 389] width 134 height 20
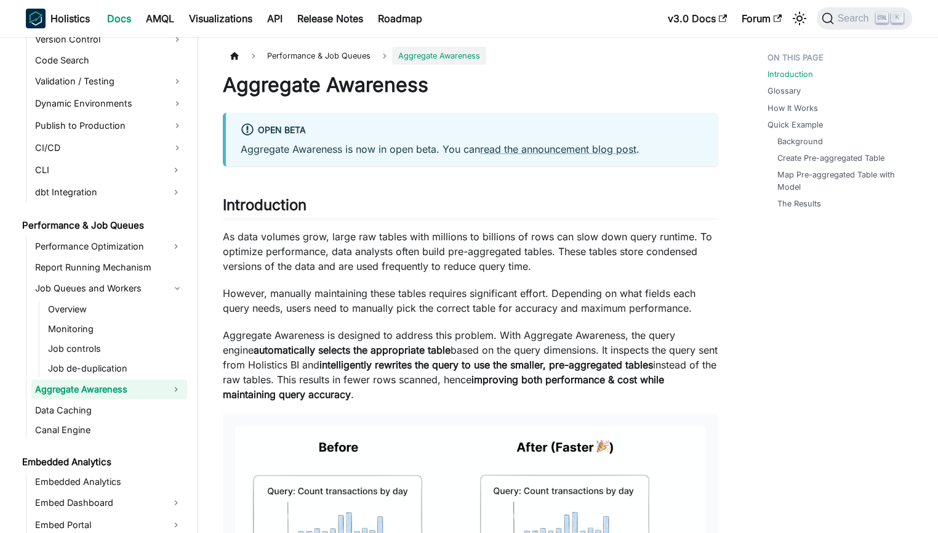
click at [102, 392] on link "Aggregate Awareness" at bounding box center [98, 389] width 134 height 20
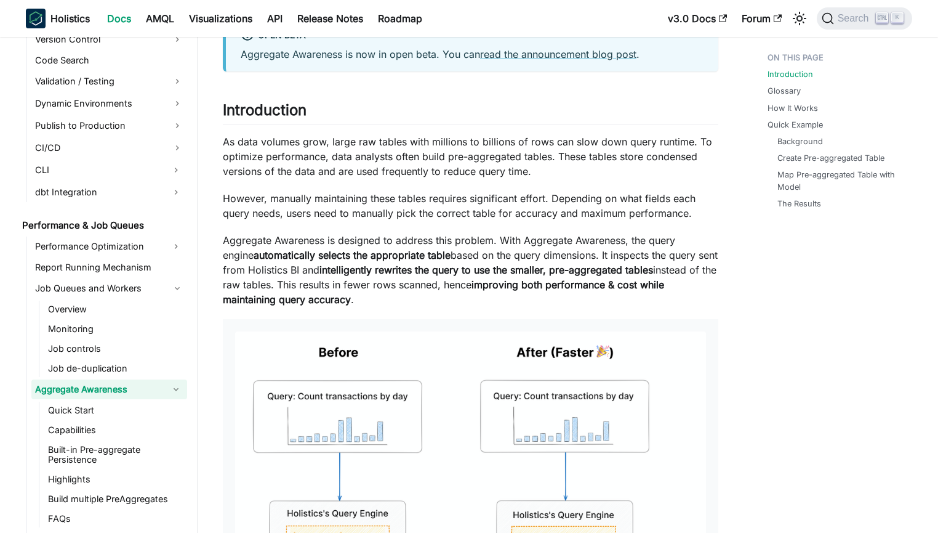
scroll to position [84, 0]
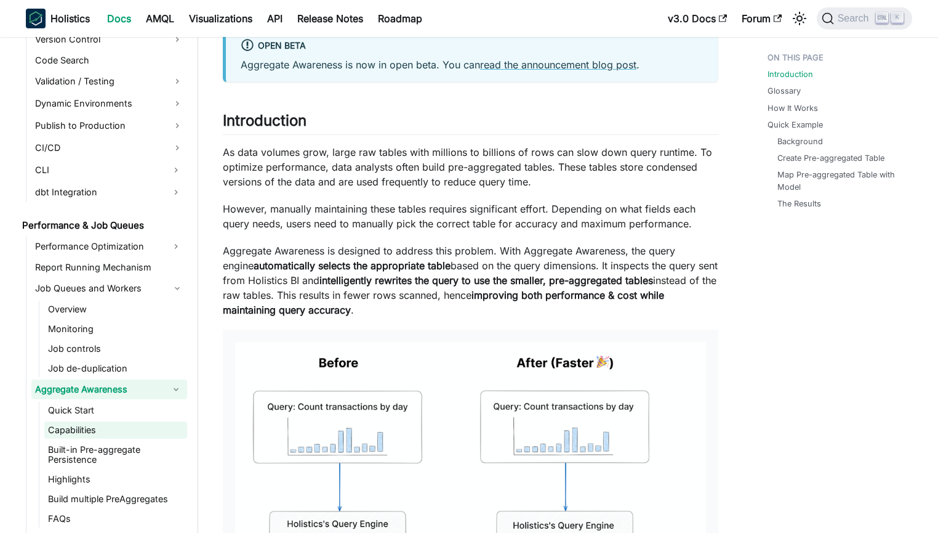
click at [103, 428] on link "Capabilities" at bounding box center [115, 429] width 143 height 17
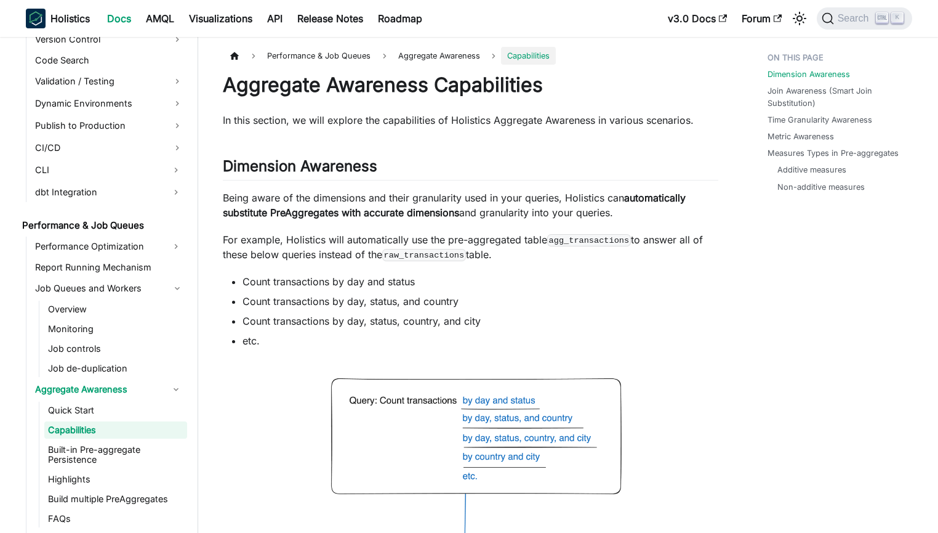
scroll to position [914, 0]
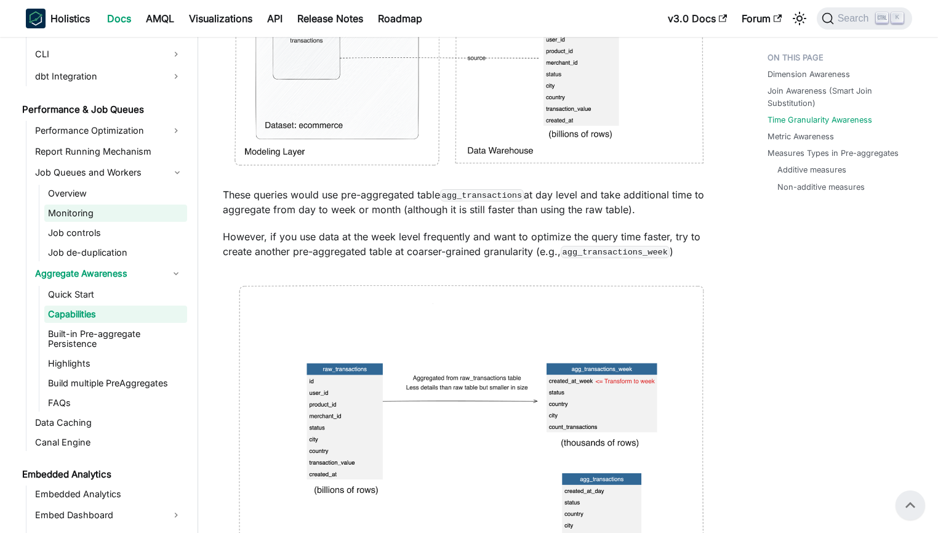
scroll to position [1093, 0]
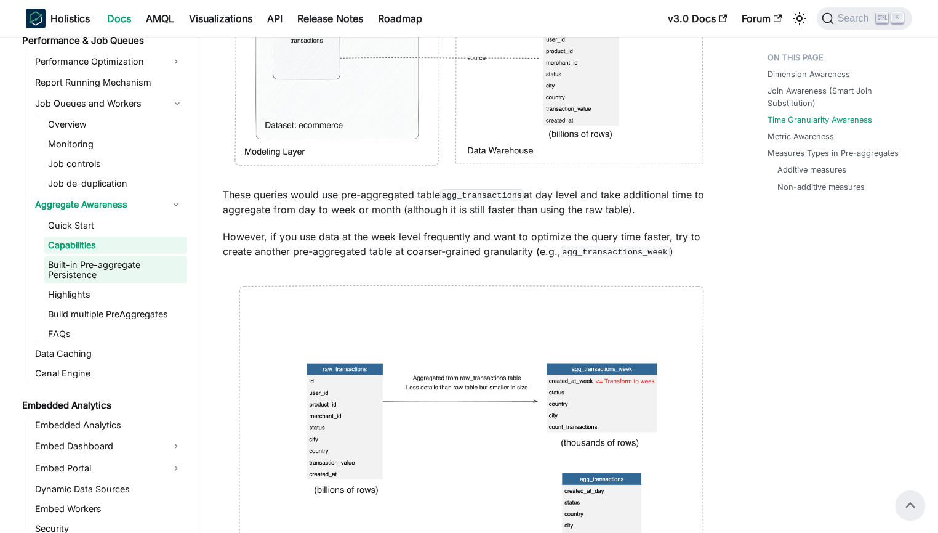
click at [128, 259] on link "Built-in Pre-aggregate Persistence" at bounding box center [115, 269] width 143 height 27
